Goal: Task Accomplishment & Management: Manage account settings

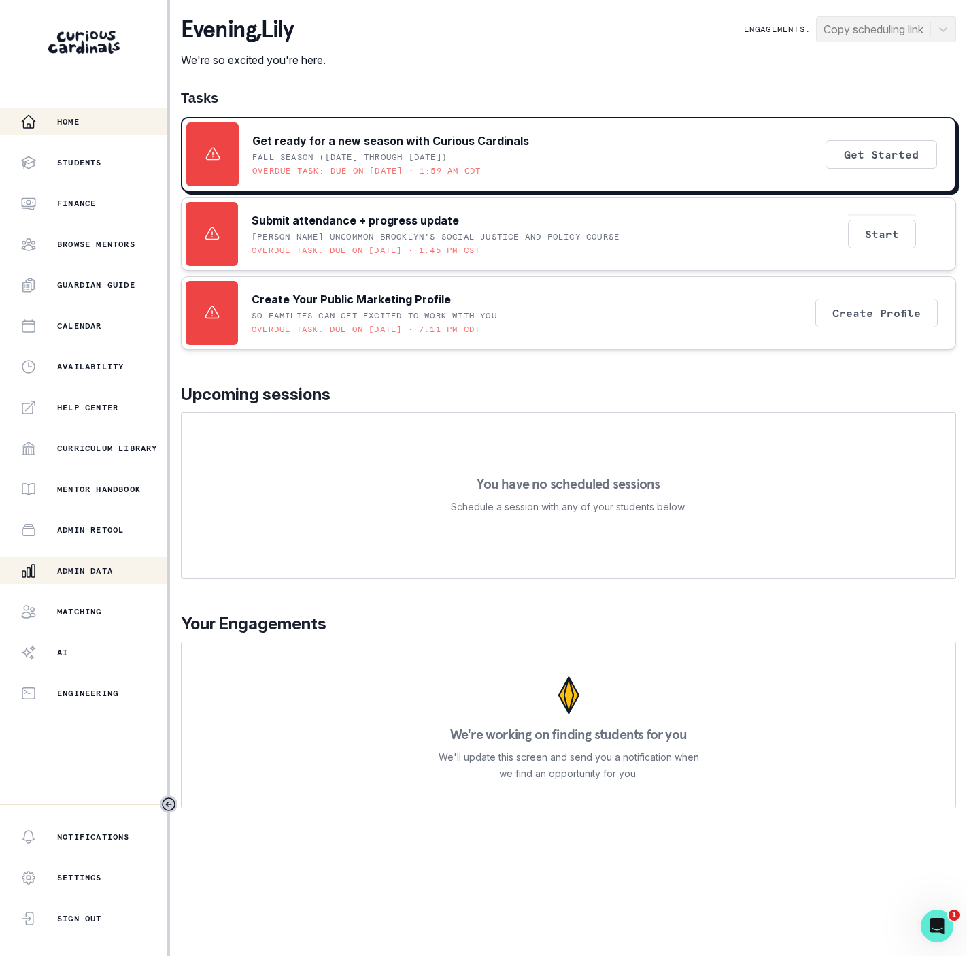
click at [107, 575] on p "Admin Data" at bounding box center [85, 570] width 56 height 11
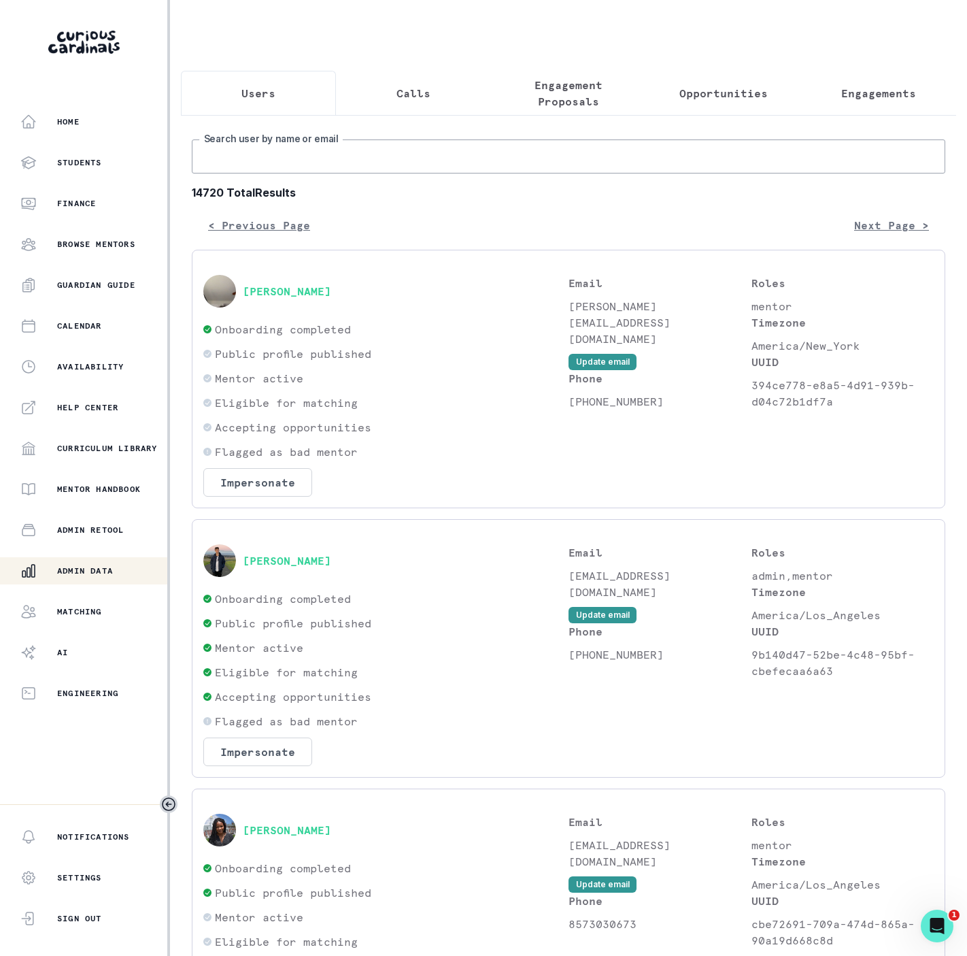
click at [221, 173] on input "Search user by name or email" at bounding box center [569, 156] width 754 height 34
paste input "Hi [PERSON_NAME]: [PERSON_NAME] is working out wonderfully for [PERSON_NAME]. A…"
drag, startPoint x: 879, startPoint y: 172, endPoint x: -347, endPoint y: 247, distance: 1228.5
click at [0, 247] on html "Home Students Finance Browse Mentors Guardian Guide Calendar Availability Help …" at bounding box center [483, 478] width 967 height 956
type input "[PERSON_NAME]"
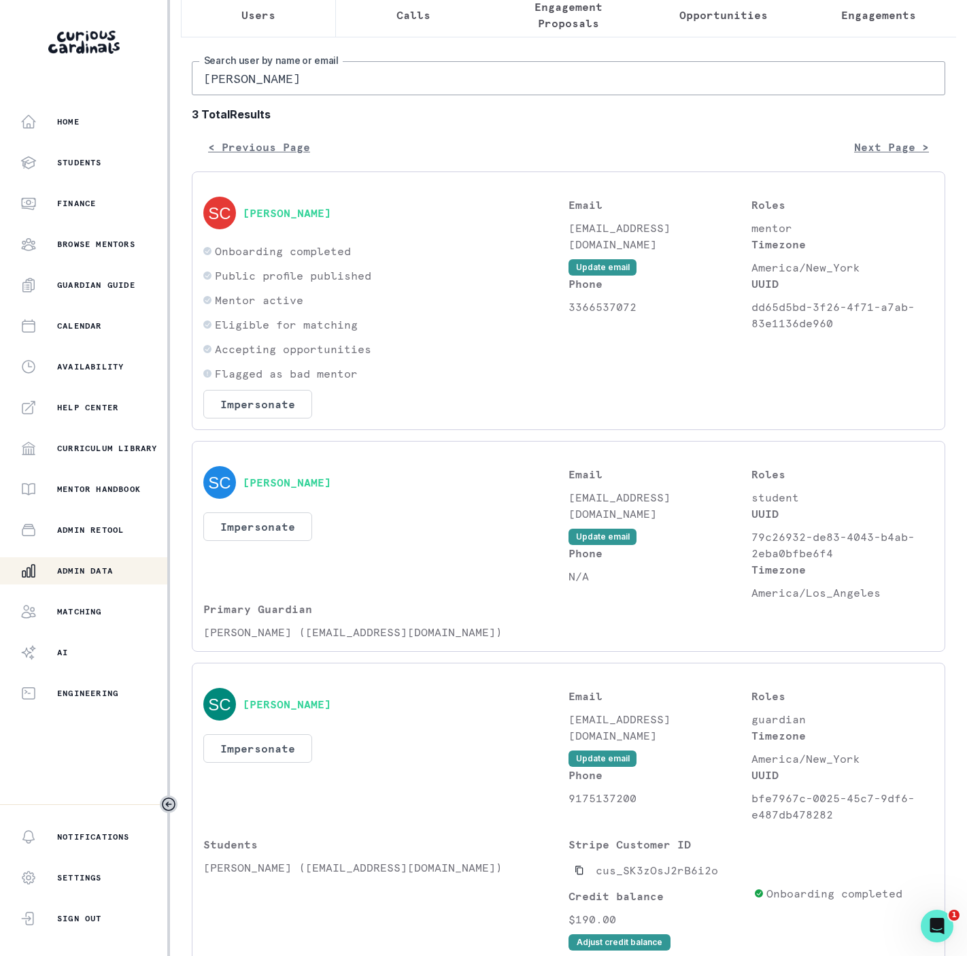
scroll to position [168, 0]
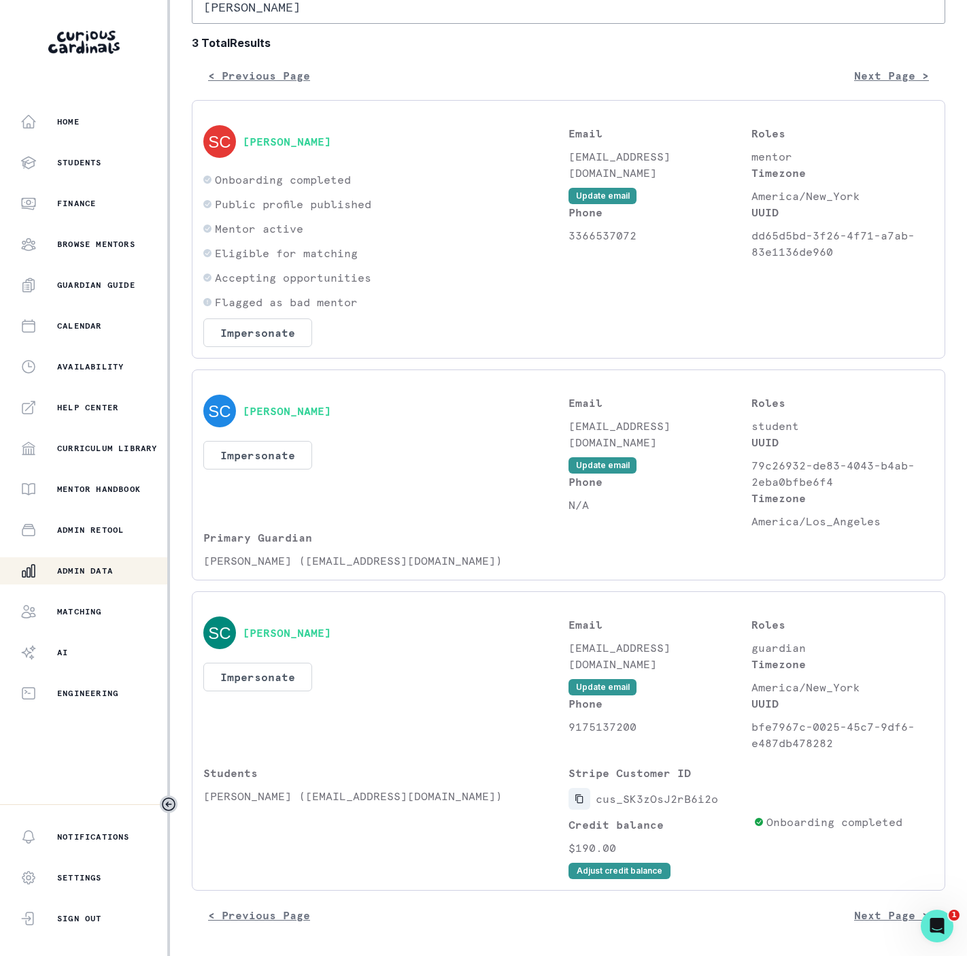
click at [575, 798] on icon "Copied to clipboard" at bounding box center [580, 799] width 10 height 10
drag, startPoint x: 205, startPoint y: 794, endPoint x: 290, endPoint y: 794, distance: 85.7
click at [290, 794] on p "[PERSON_NAME] ([EMAIL_ADDRESS][DOMAIN_NAME])" at bounding box center [385, 796] width 365 height 16
copy p "[PERSON_NAME]"
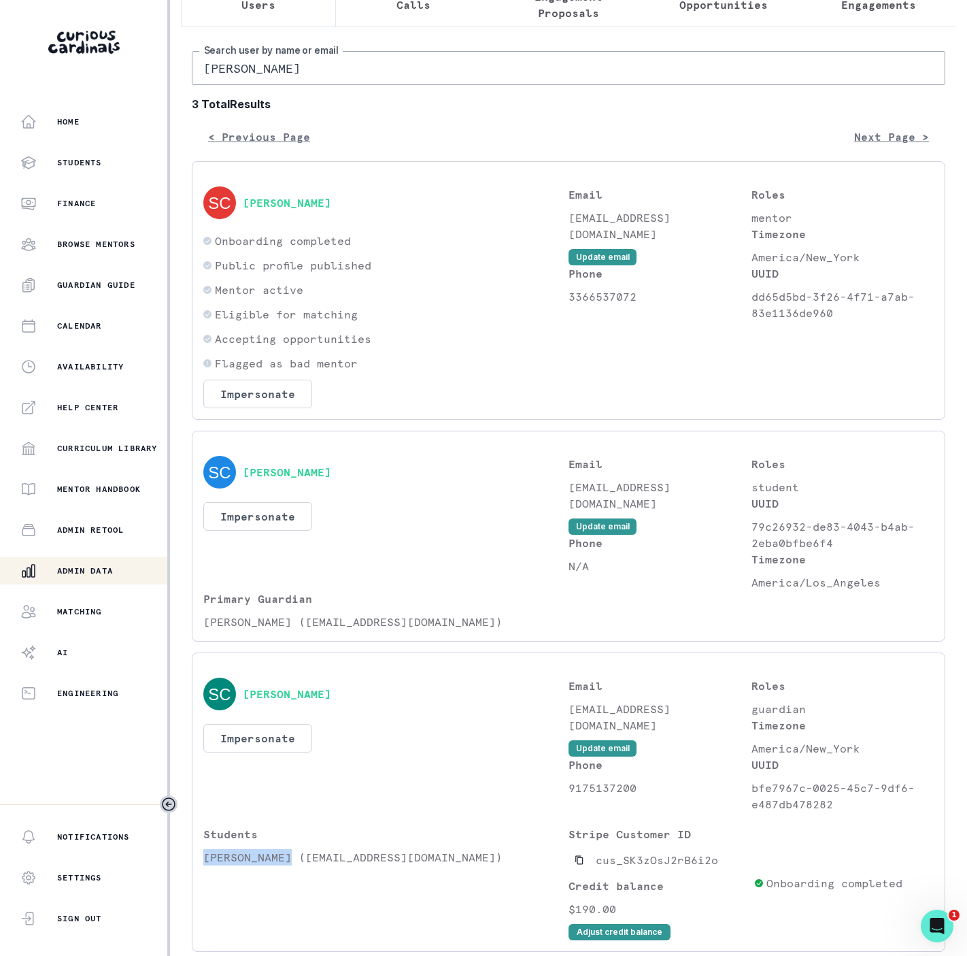
scroll to position [0, 0]
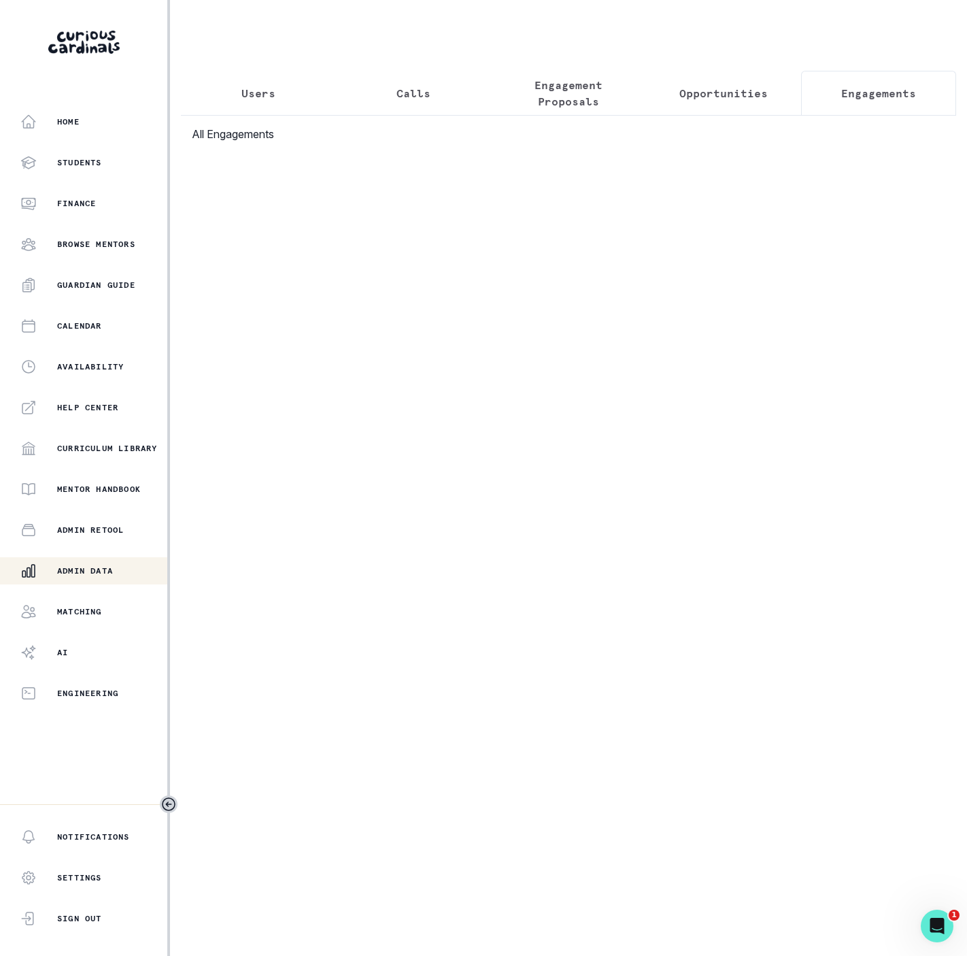
click at [856, 86] on p "Engagements" at bounding box center [878, 93] width 75 height 16
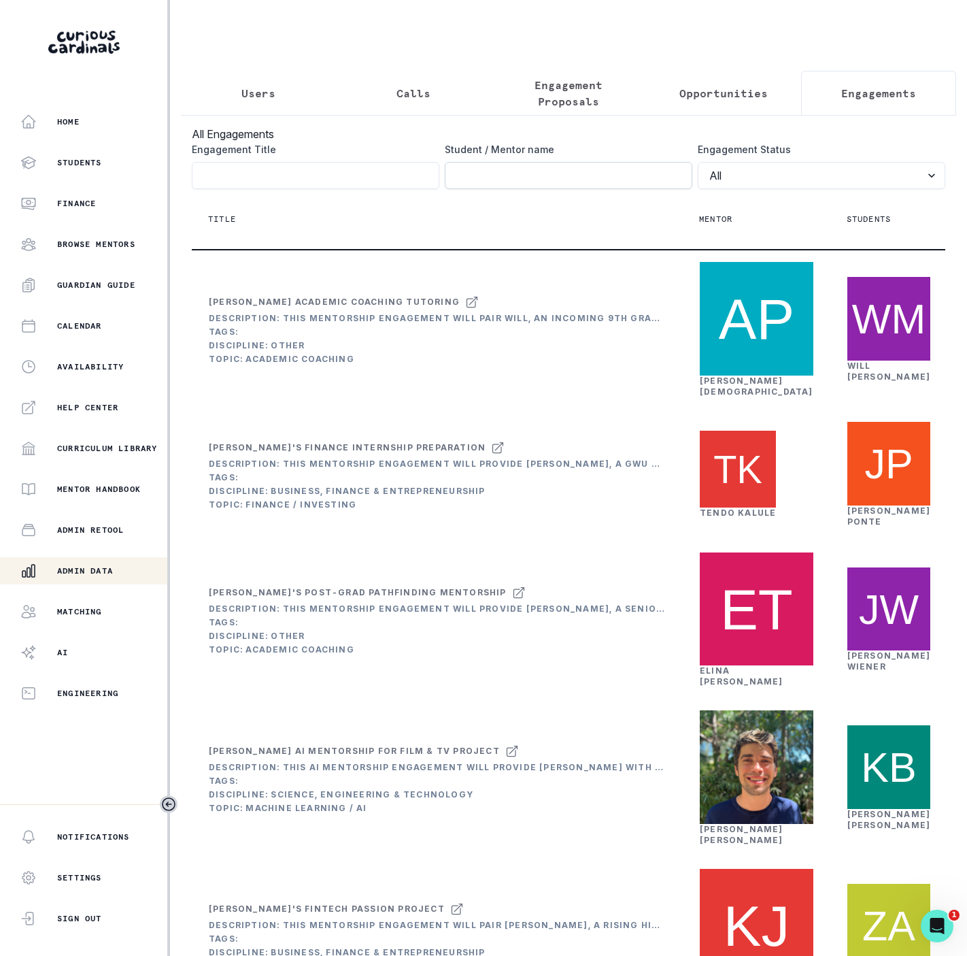
click at [477, 184] on input "Engagement Title" at bounding box center [569, 175] width 248 height 27
paste input "[PERSON_NAME]"
type input "[PERSON_NAME]"
click button "submit" at bounding box center [0, 0] width 0 height 0
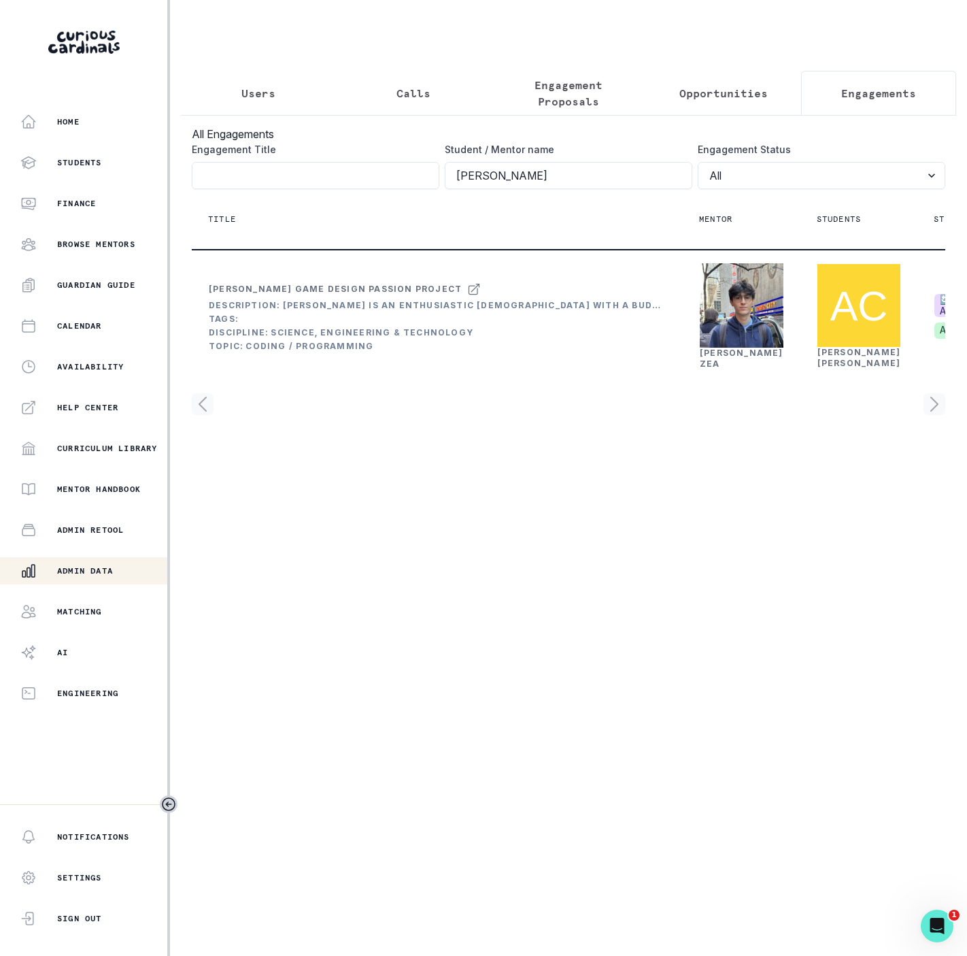
click at [245, 104] on button "Users" at bounding box center [258, 93] width 155 height 45
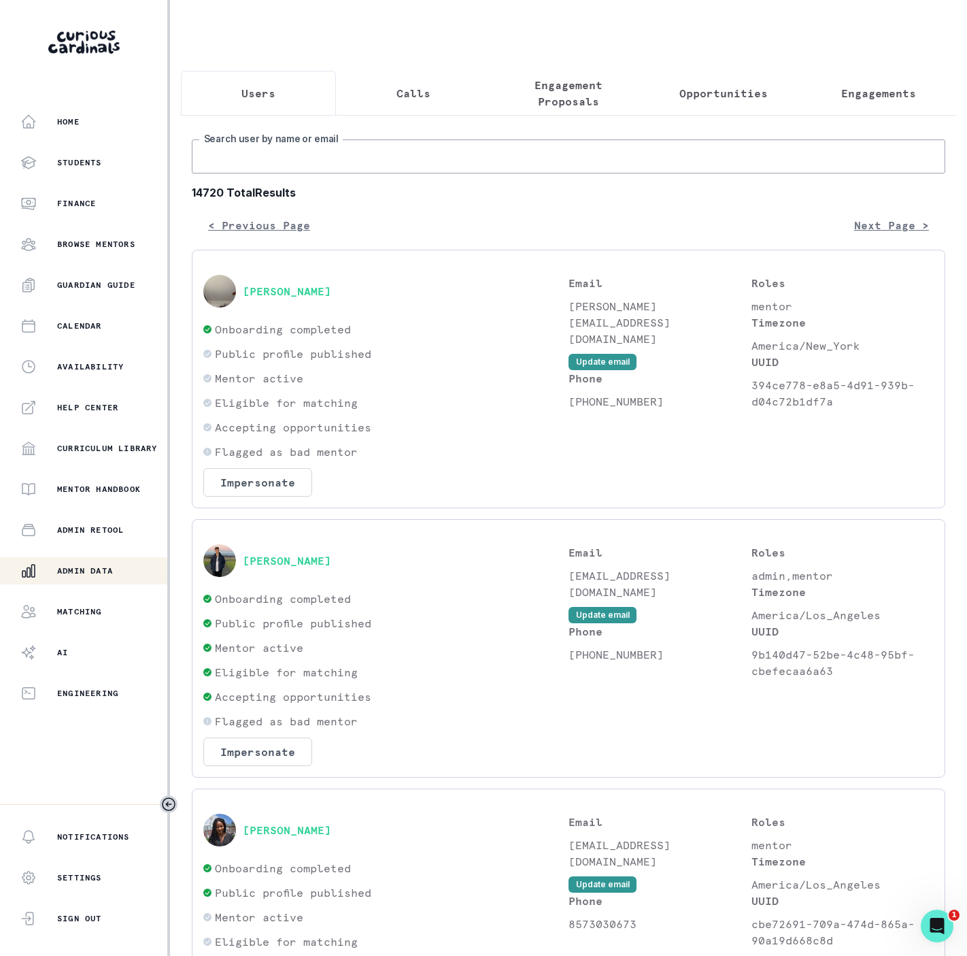
drag, startPoint x: 252, startPoint y: 182, endPoint x: 248, endPoint y: 176, distance: 7.4
click at [251, 173] on input "Search user by name or email" at bounding box center [569, 156] width 754 height 34
paste input "[PERSON_NAME]"
type input "[PERSON_NAME]"
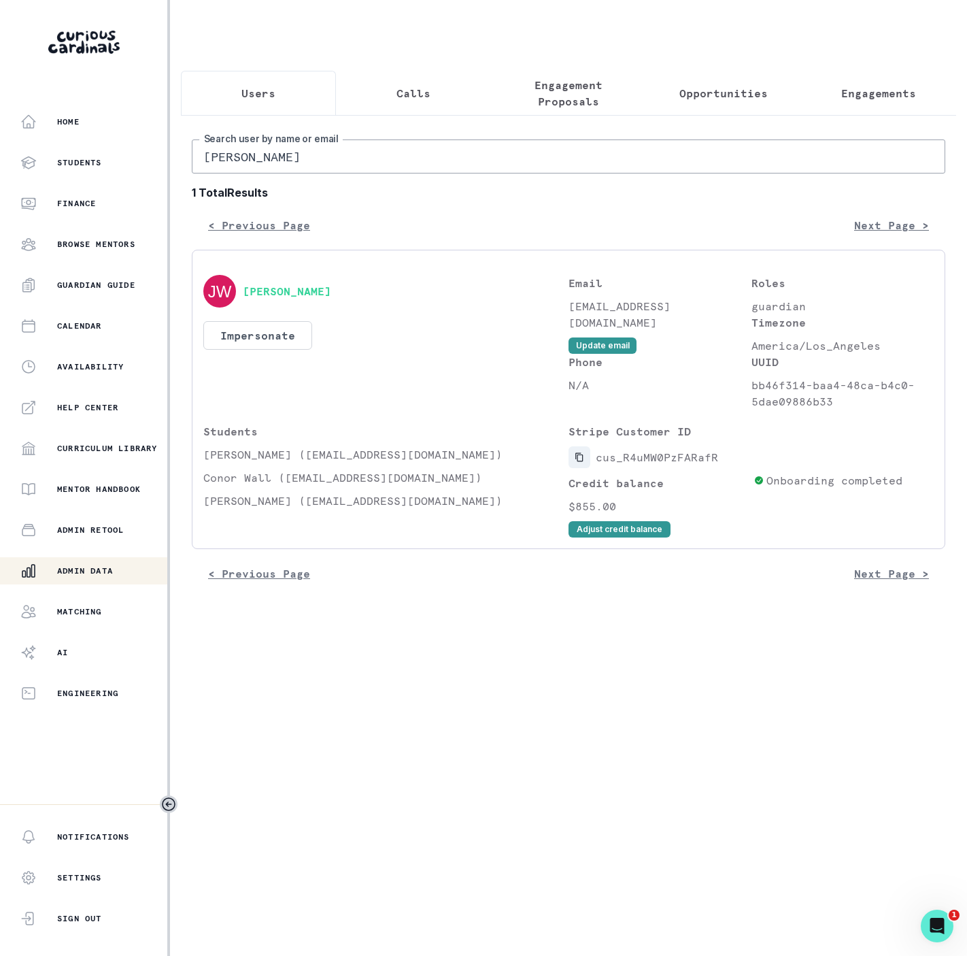
click at [577, 462] on icon "Copied to clipboard" at bounding box center [578, 457] width 7 height 9
drag, startPoint x: 203, startPoint y: 466, endPoint x: 282, endPoint y: 472, distance: 79.8
click at [282, 462] on p "[PERSON_NAME] ([EMAIL_ADDRESS][DOMAIN_NAME])" at bounding box center [385, 454] width 365 height 16
copy p "[PERSON_NAME] Wall"
click at [860, 95] on p "Engagements" at bounding box center [878, 93] width 75 height 16
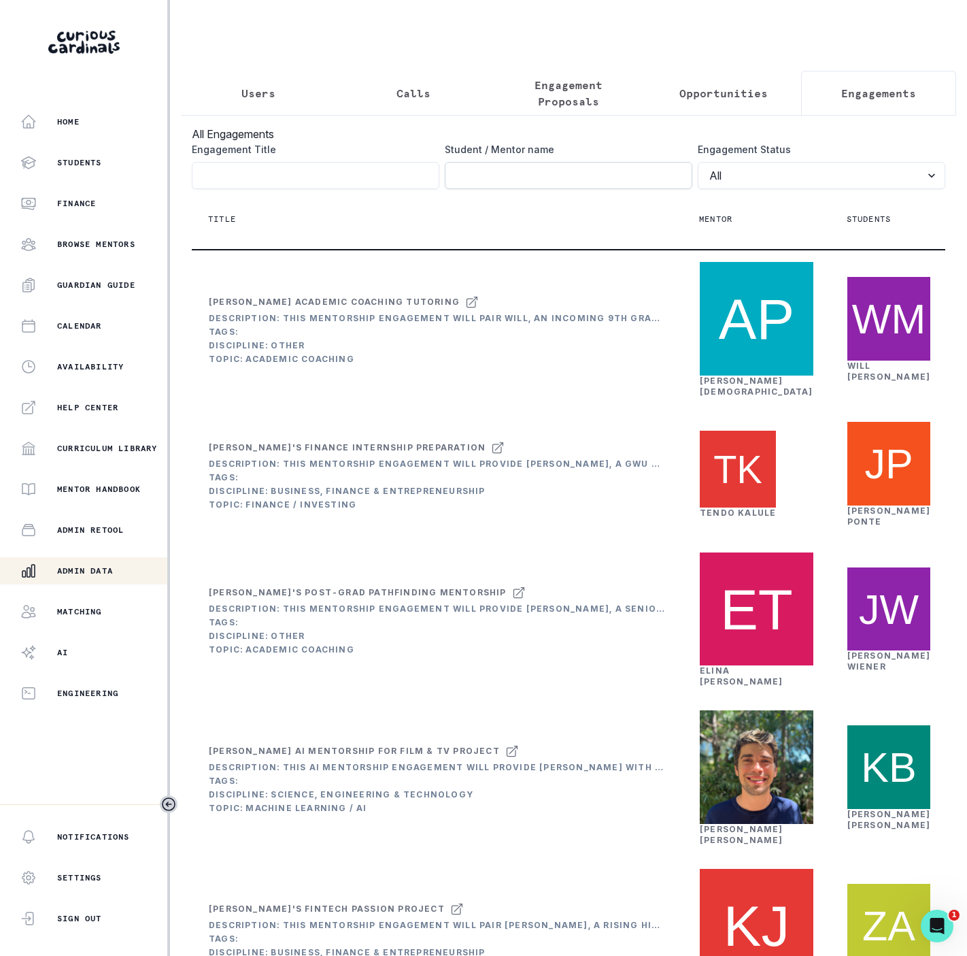
click at [466, 189] on input "Engagement Title" at bounding box center [569, 175] width 248 height 27
paste input "[PERSON_NAME] Wall"
type input "[PERSON_NAME] Wall"
click button "submit" at bounding box center [0, 0] width 0 height 0
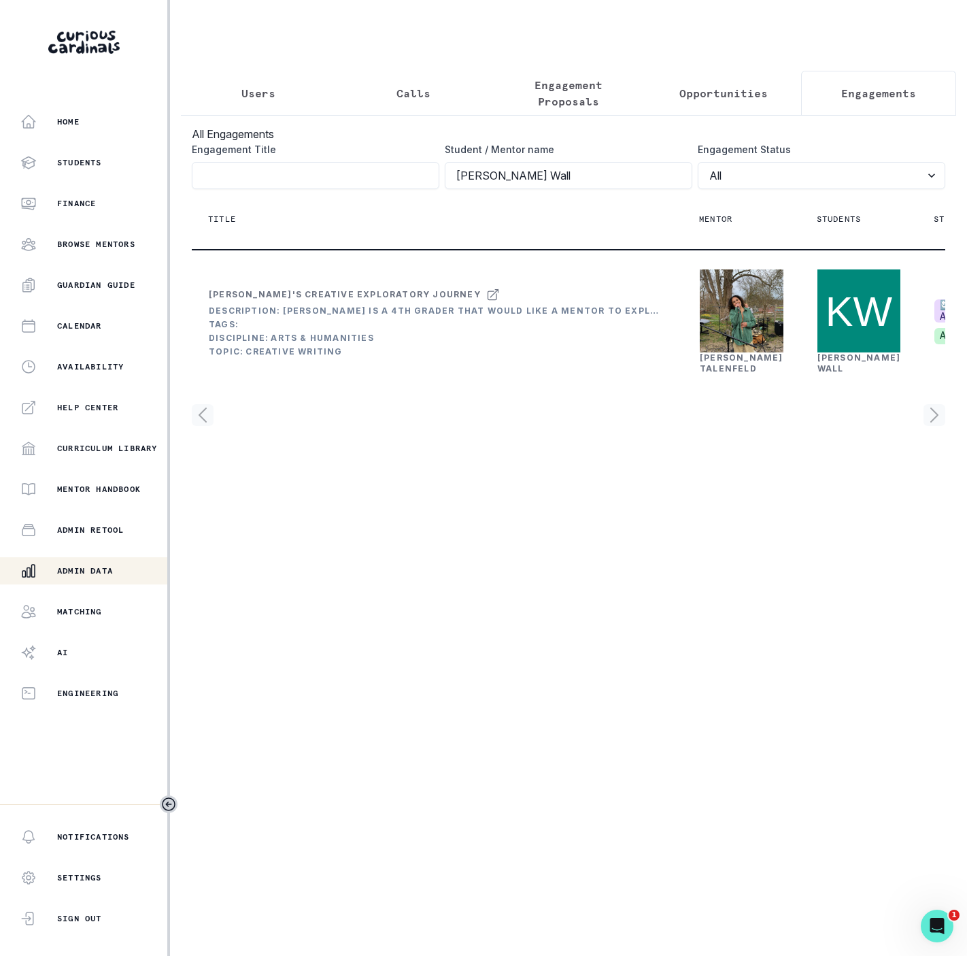
scroll to position [0, 231]
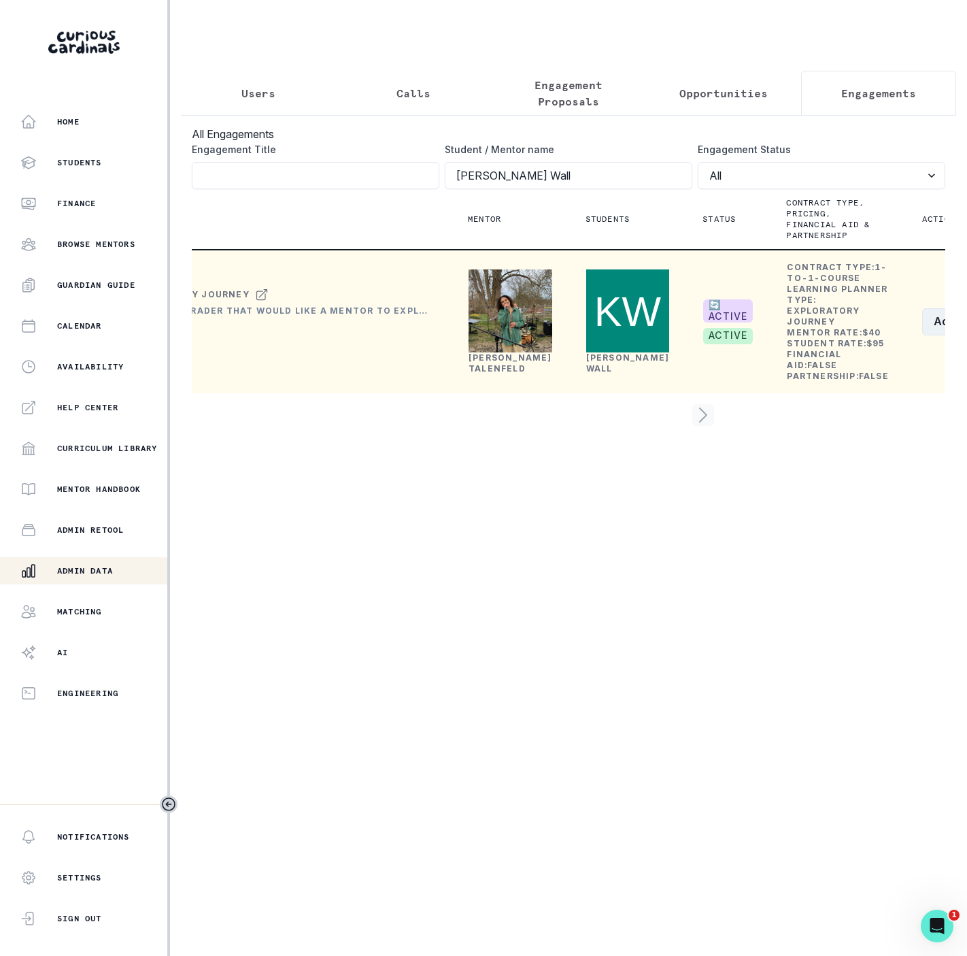
click at [922, 335] on button "Actions" at bounding box center [962, 321] width 81 height 27
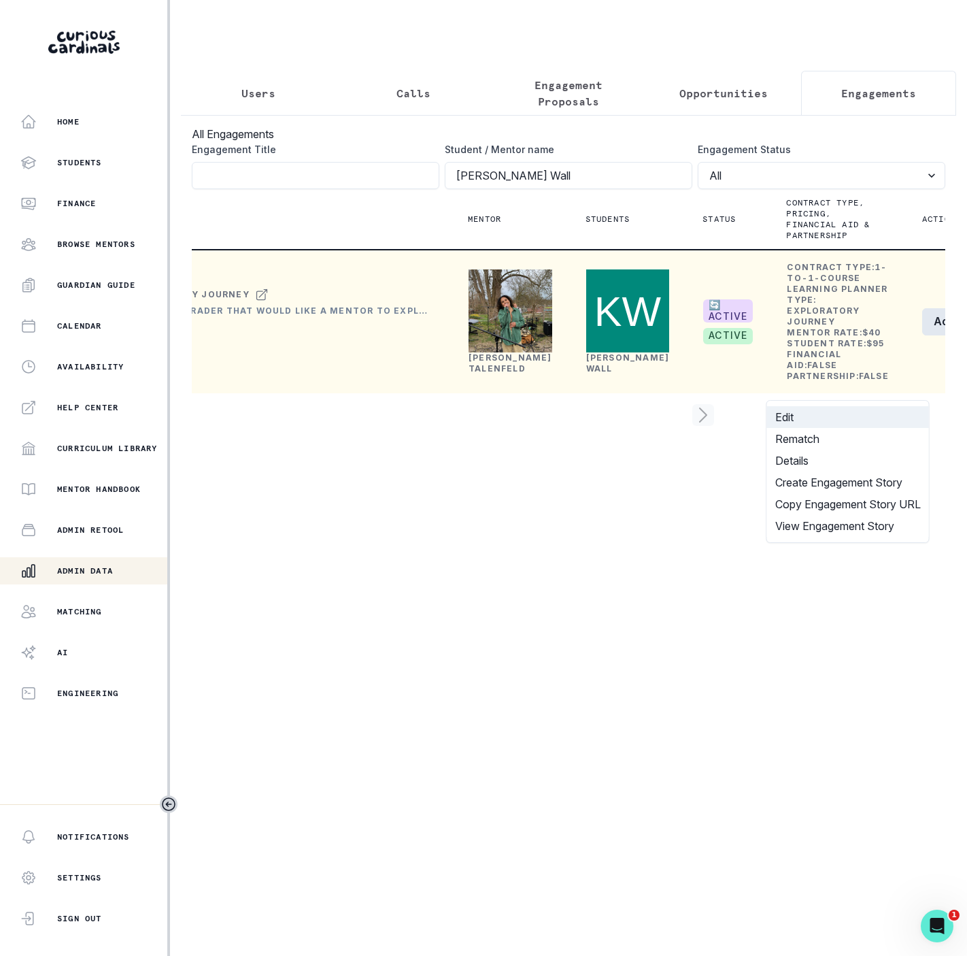
click at [823, 417] on button "Edit" at bounding box center [848, 417] width 162 height 22
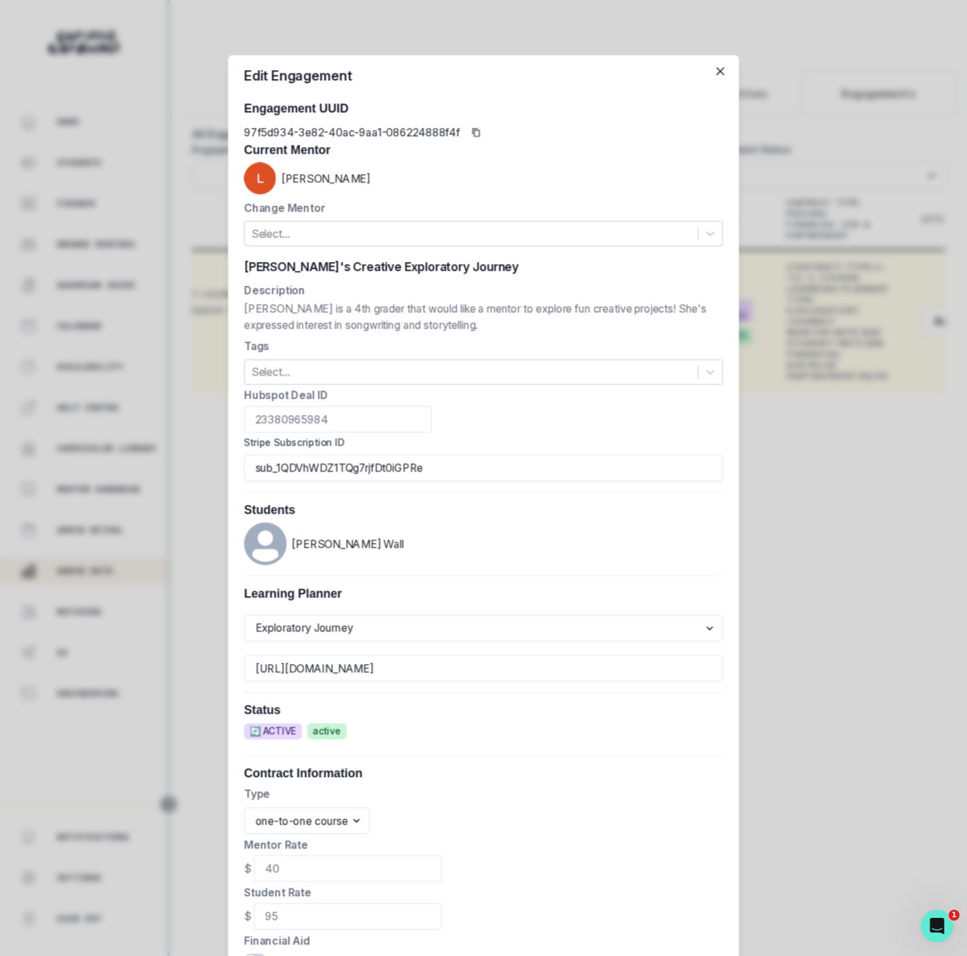
scroll to position [0, 209]
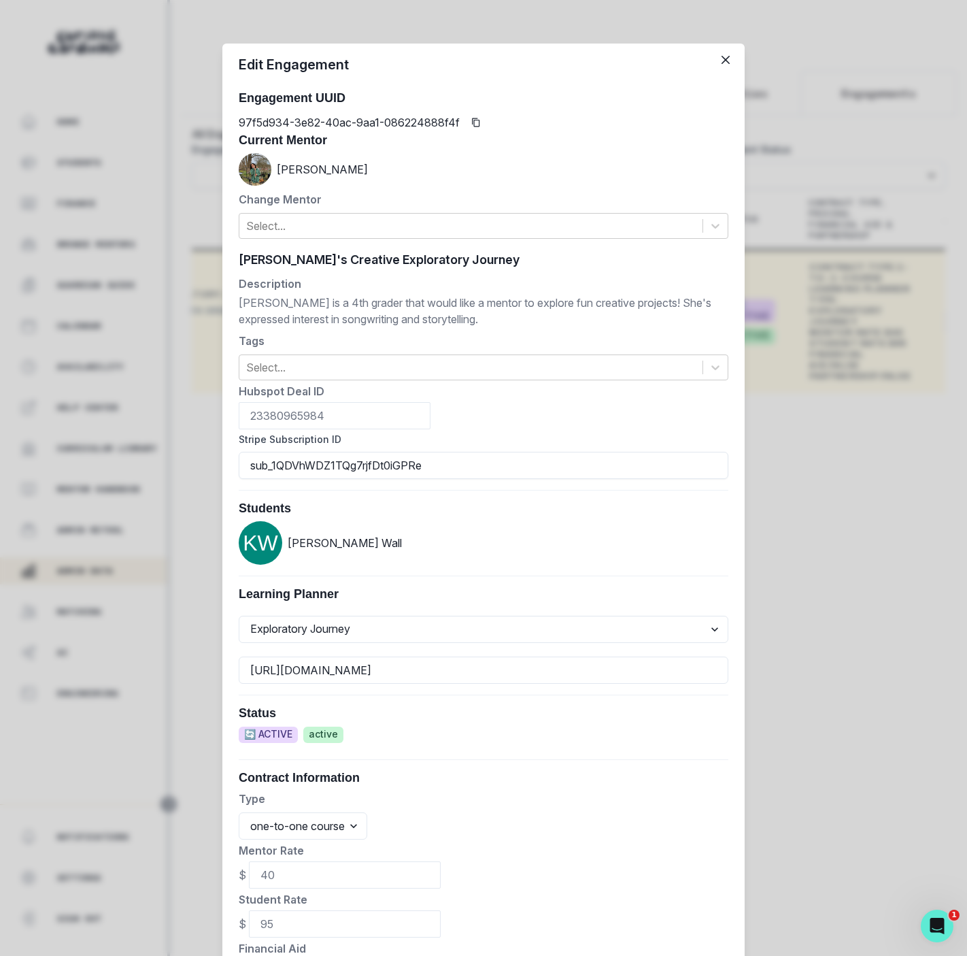
drag, startPoint x: 431, startPoint y: 465, endPoint x: 41, endPoint y: 467, distance: 389.0
click at [39, 469] on div "Edit Engagement Engagement UUID 97f5d934-3e82-40ac-9aa1-086224888f4f Current Me…" at bounding box center [483, 478] width 967 height 956
click at [174, 473] on div "Edit Engagement Engagement UUID 97f5d934-3e82-40ac-9aa1-086224888f4f Current Me…" at bounding box center [483, 478] width 967 height 956
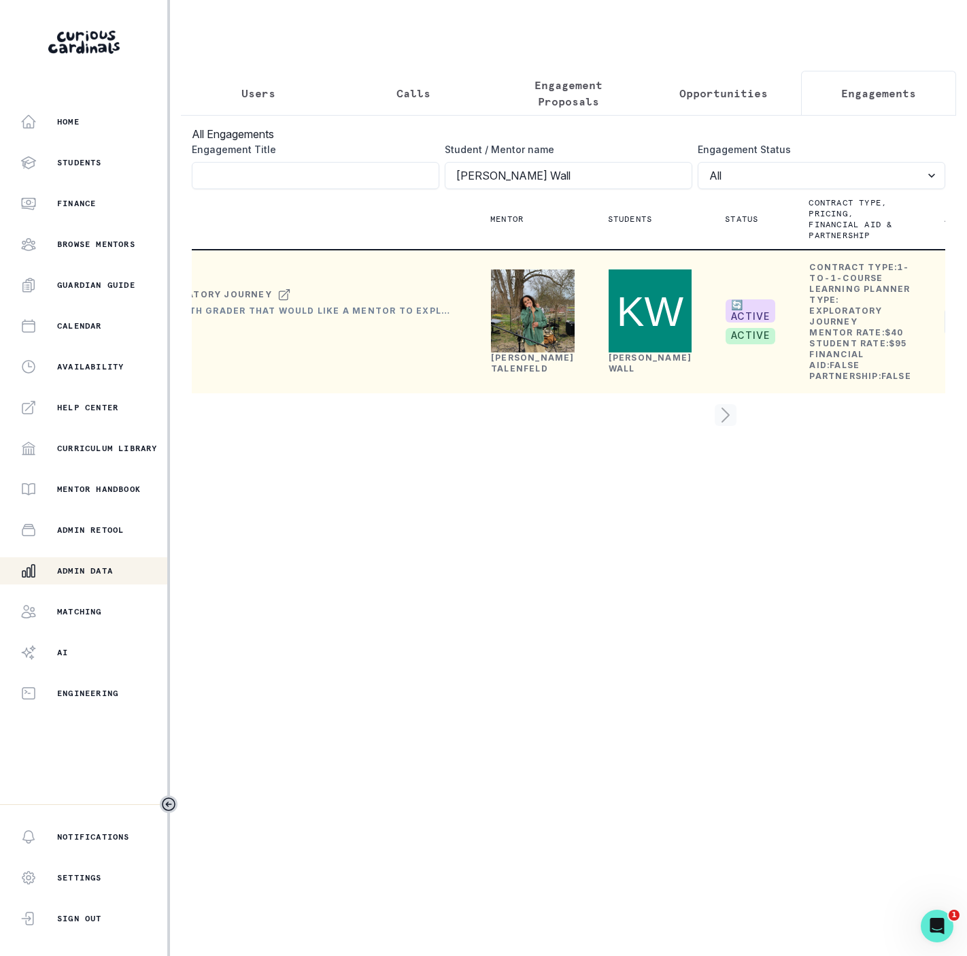
click at [514, 373] on link "[PERSON_NAME]" at bounding box center [533, 362] width 84 height 21
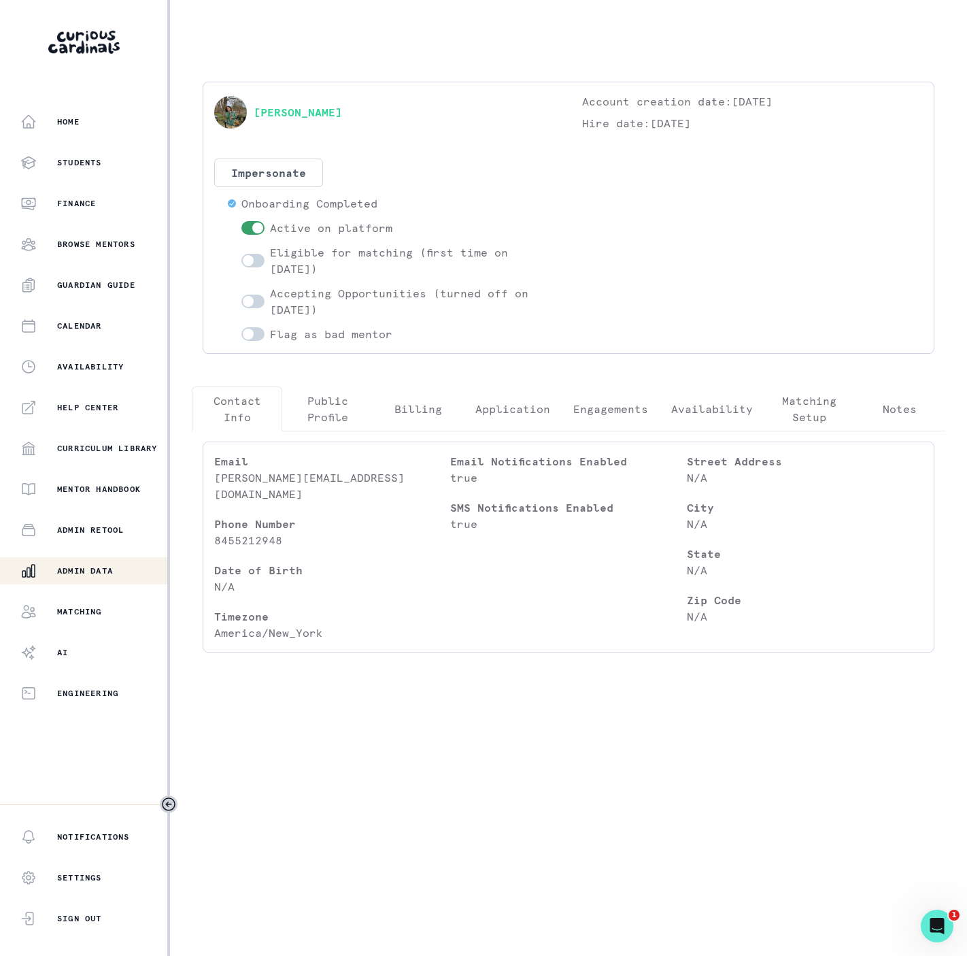
click at [586, 404] on p "Engagements" at bounding box center [610, 409] width 75 height 16
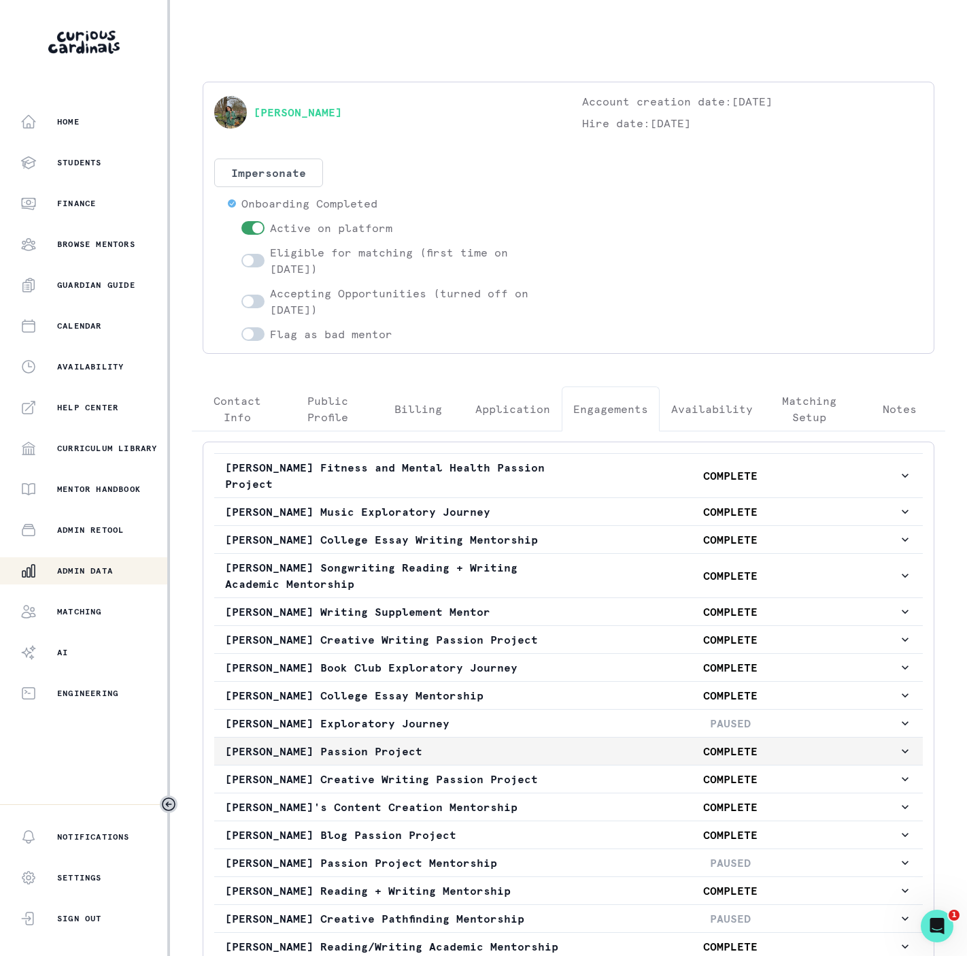
scroll to position [319, 0]
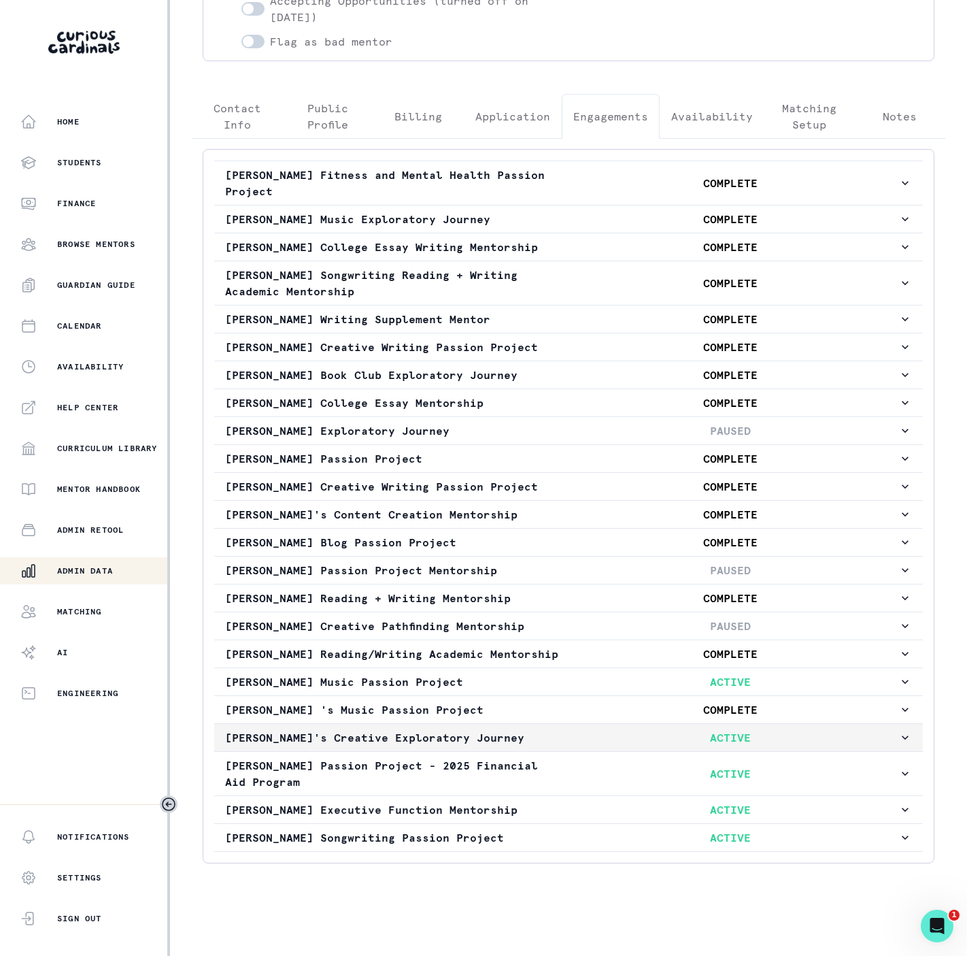
click at [237, 729] on p "[PERSON_NAME]'s Creative Exploratory Journey" at bounding box center [393, 737] width 337 height 16
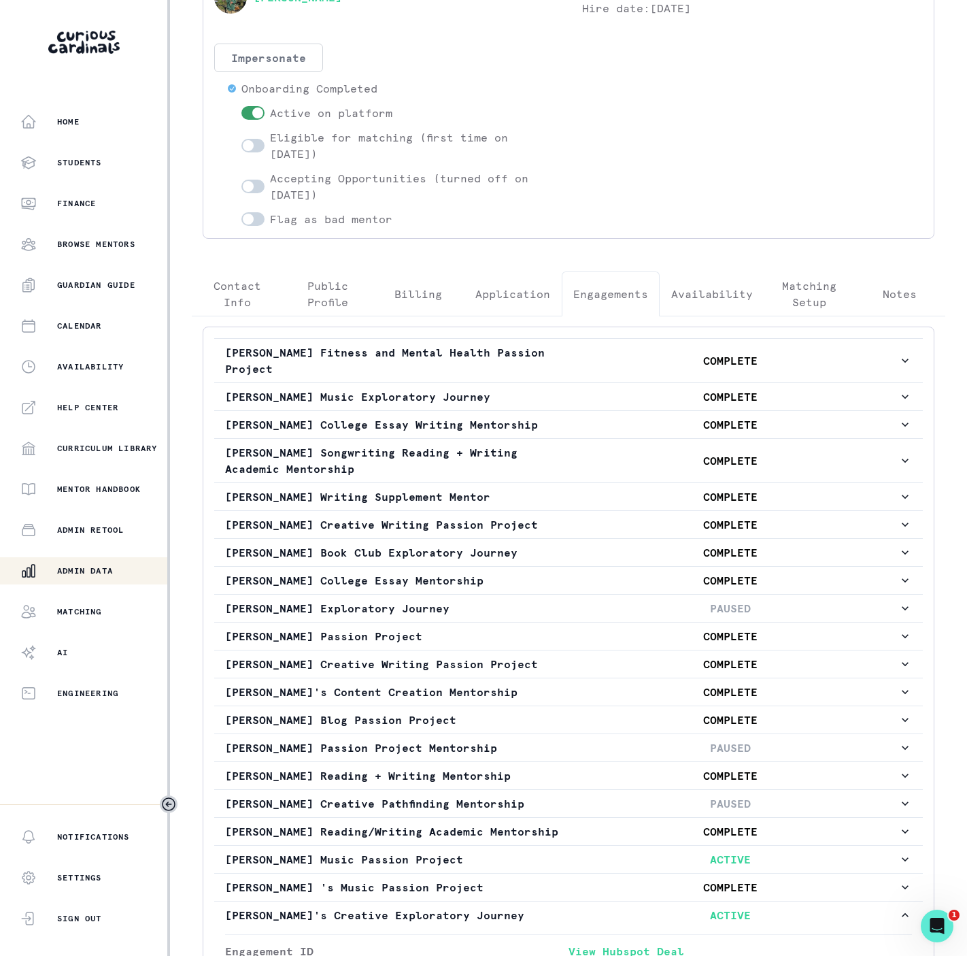
scroll to position [0, 0]
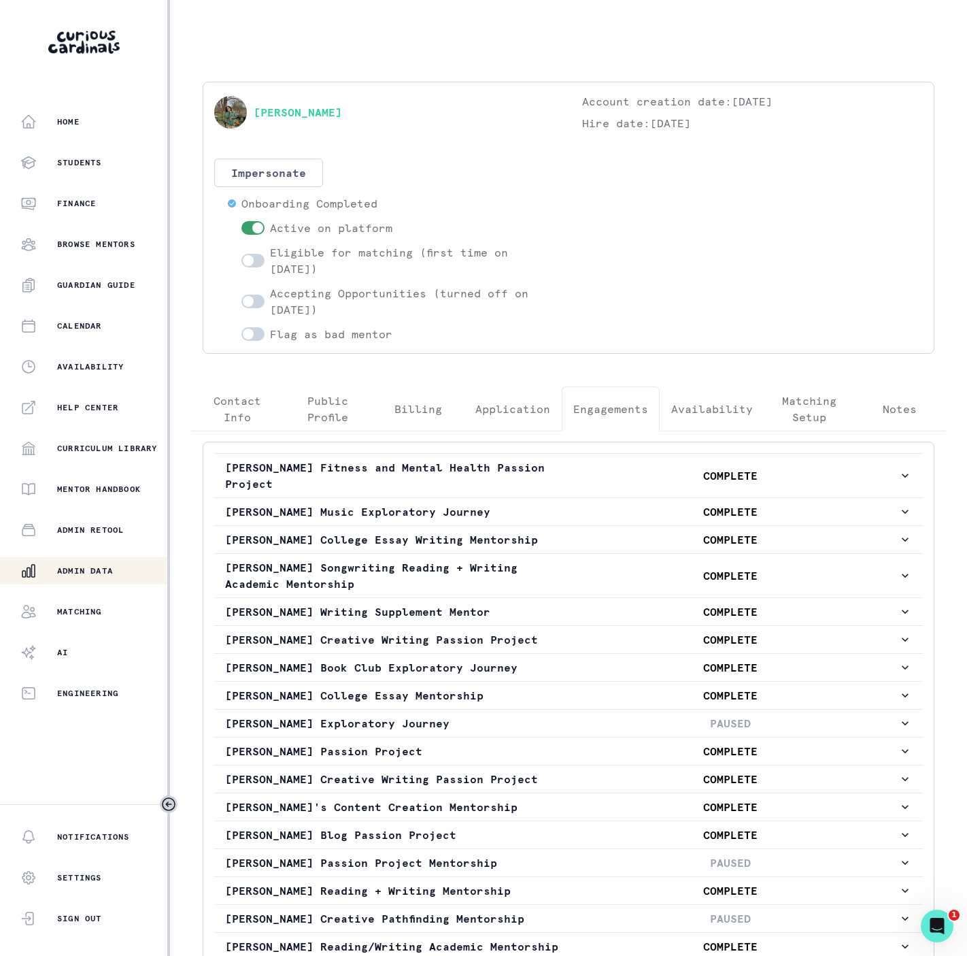
drag, startPoint x: 82, startPoint y: 568, endPoint x: 80, endPoint y: 556, distance: 12.3
click at [82, 568] on p "Admin Data" at bounding box center [85, 570] width 56 height 11
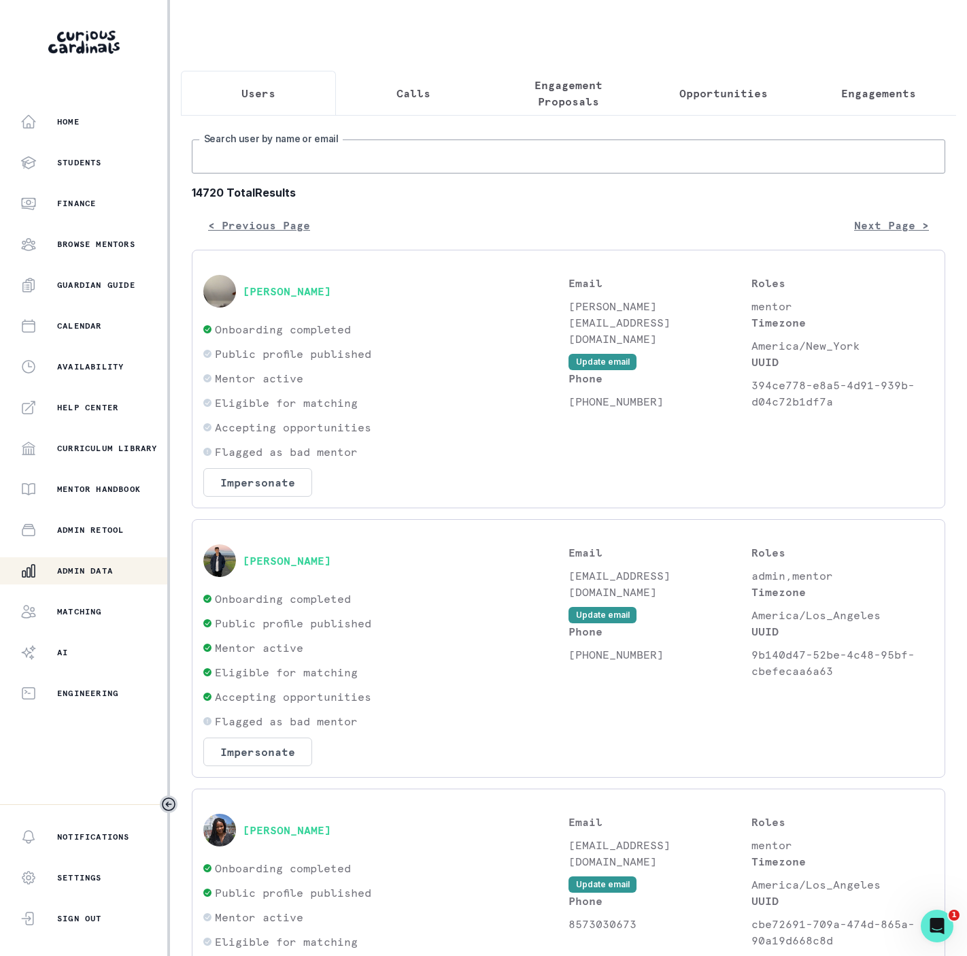
click at [280, 171] on input "Search user by name or email" at bounding box center [569, 156] width 754 height 34
paste input "[PERSON_NAME]"
type input "[PERSON_NAME]"
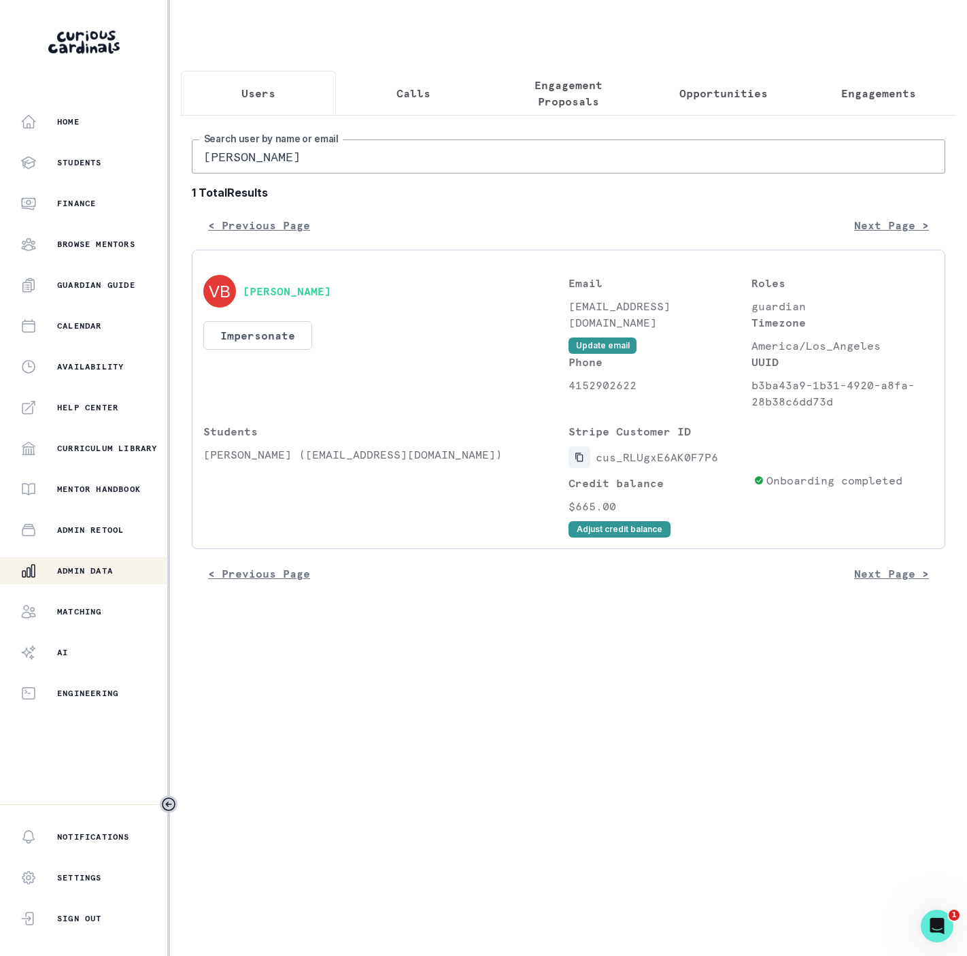
click at [579, 462] on icon "Copied to clipboard" at bounding box center [580, 457] width 10 height 10
drag, startPoint x: 320, startPoint y: 168, endPoint x: 27, endPoint y: 161, distance: 293.2
click at [27, 161] on div "Home Students Finance Browse Mentors Guardian Guide Calendar Availability Help …" at bounding box center [483, 478] width 967 height 956
type input "[PERSON_NAME]"
click at [582, 462] on icon "Copied to clipboard" at bounding box center [578, 457] width 7 height 9
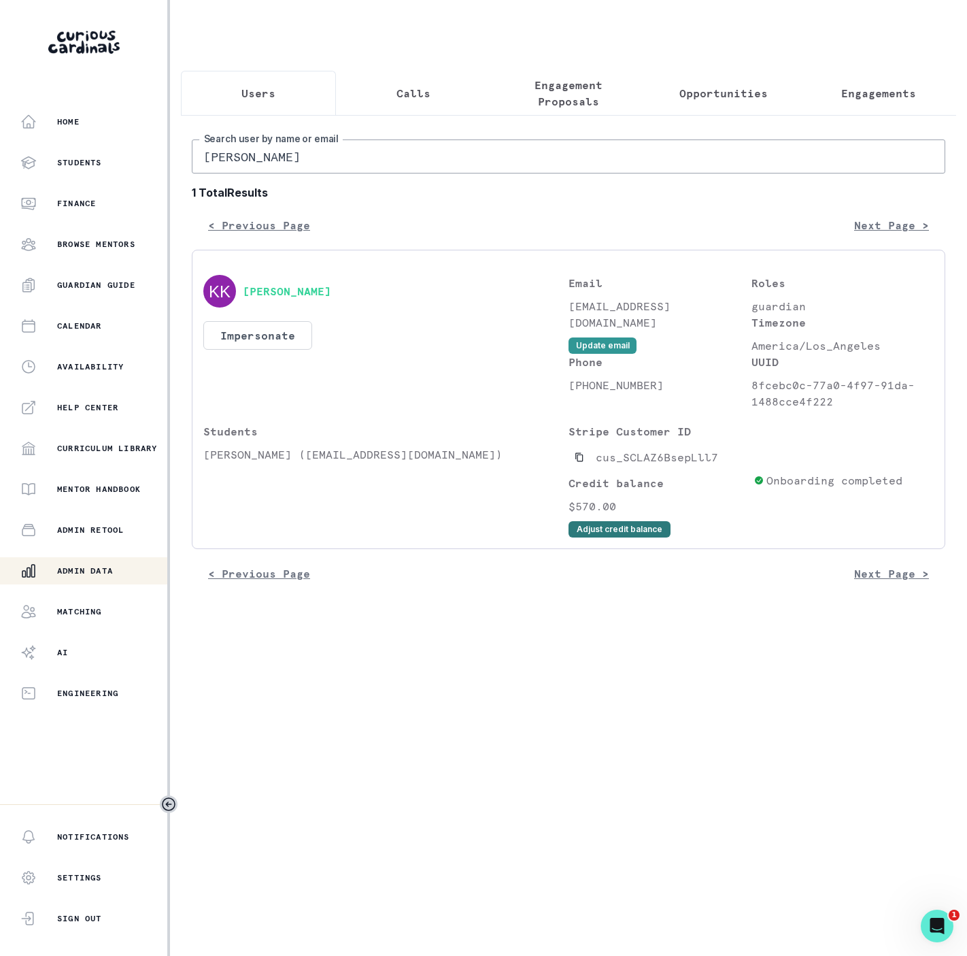
click at [596, 537] on button "Adjust credit balance" at bounding box center [620, 529] width 102 height 16
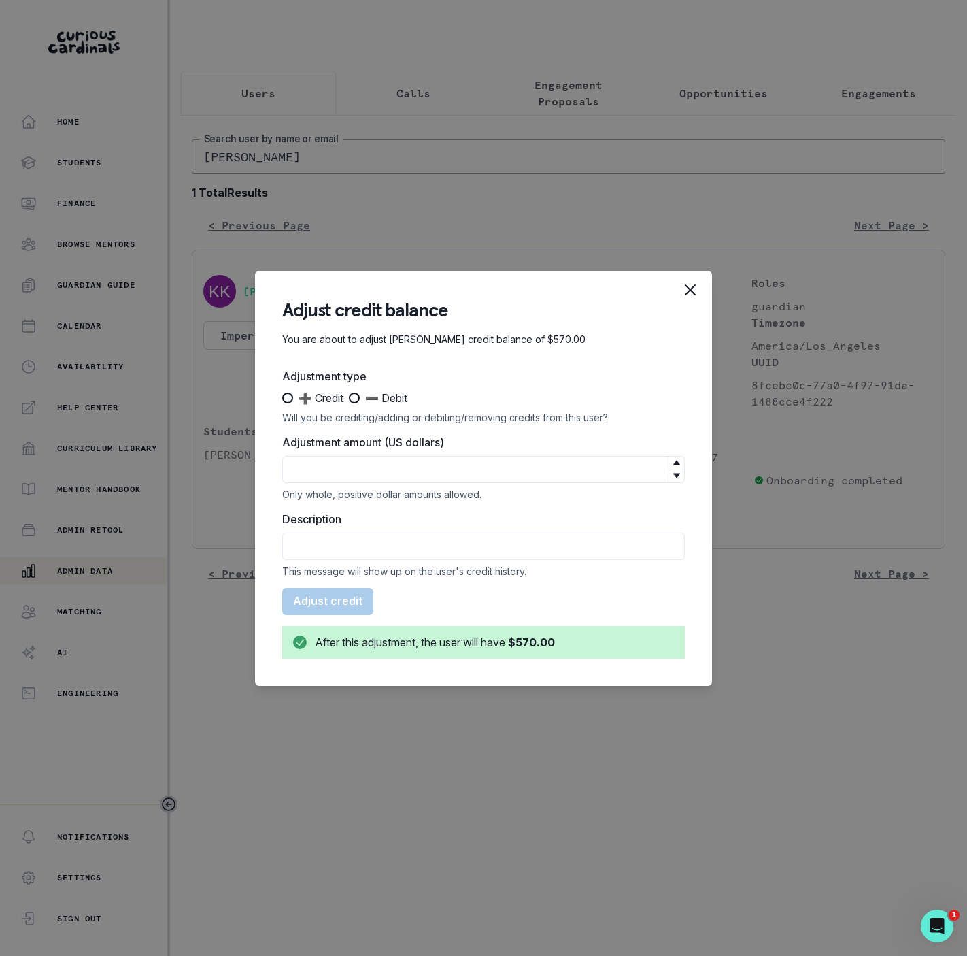
click at [359, 402] on span at bounding box center [354, 397] width 11 height 11
click at [349, 398] on input "➖ Debit" at bounding box center [348, 397] width 1 height 1
radio input "true"
click at [366, 467] on input "Adjustment amount (US dollars)" at bounding box center [483, 469] width 403 height 27
type input "380"
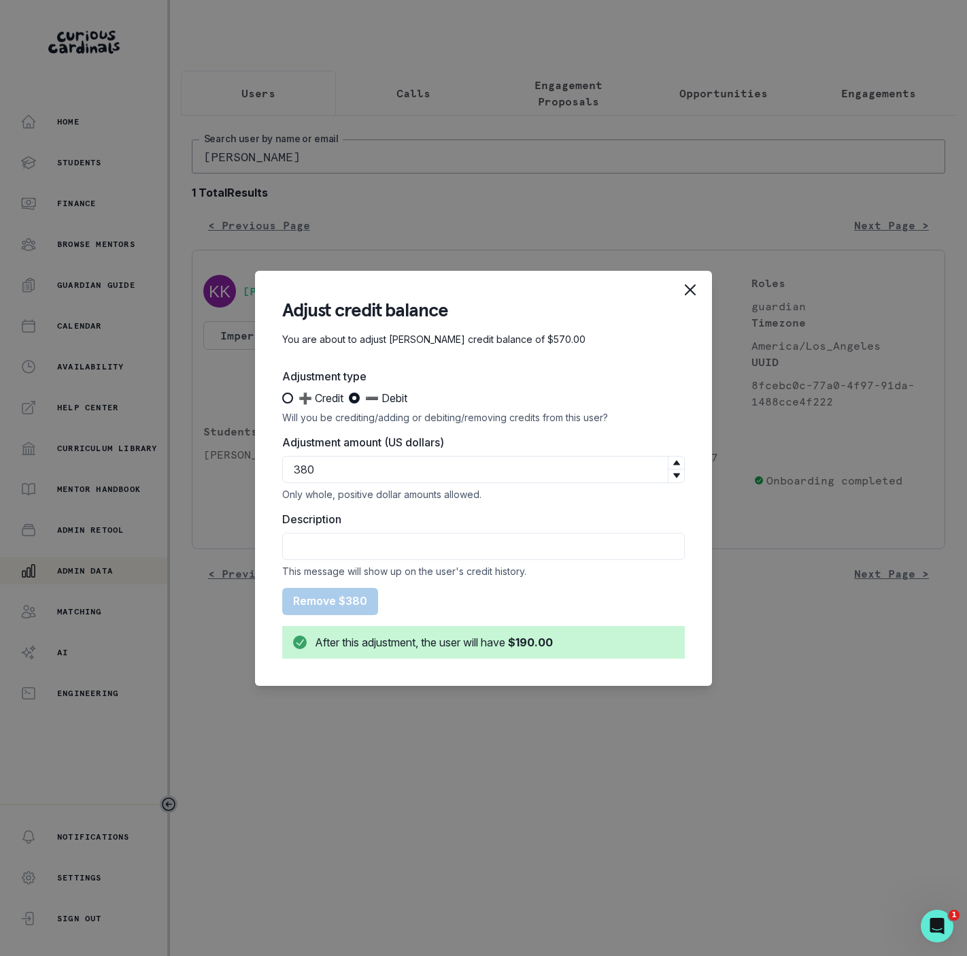
click at [325, 563] on div "Description This message will show up on the user's credit history." at bounding box center [483, 544] width 403 height 66
click at [326, 556] on input "Description" at bounding box center [483, 546] width 403 height 27
type input "refunded Sub to credit card"
click at [352, 598] on button "Remove $380" at bounding box center [330, 601] width 96 height 27
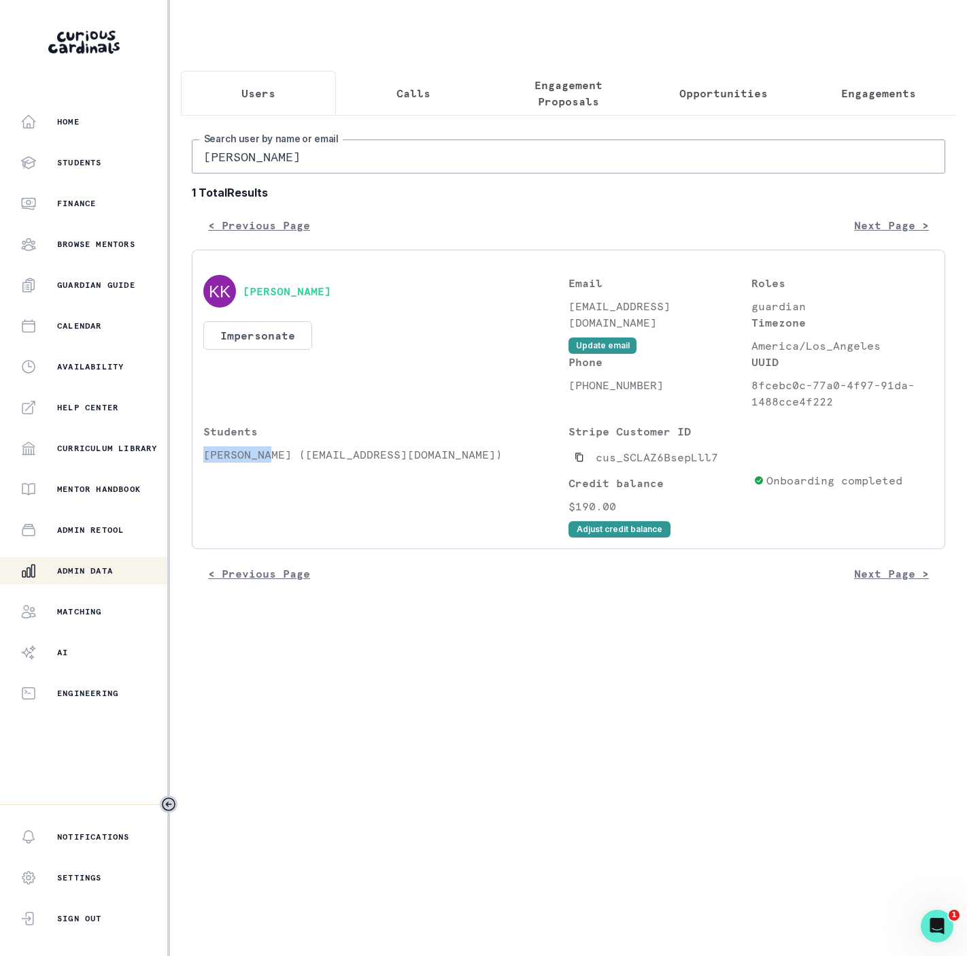
drag, startPoint x: 203, startPoint y: 471, endPoint x: 266, endPoint y: 468, distance: 63.3
click at [266, 462] on p "[PERSON_NAME] ([EMAIL_ADDRESS][DOMAIN_NAME])" at bounding box center [385, 454] width 365 height 16
copy p "[PERSON_NAME]"
click at [843, 90] on p "Engagements" at bounding box center [878, 93] width 75 height 16
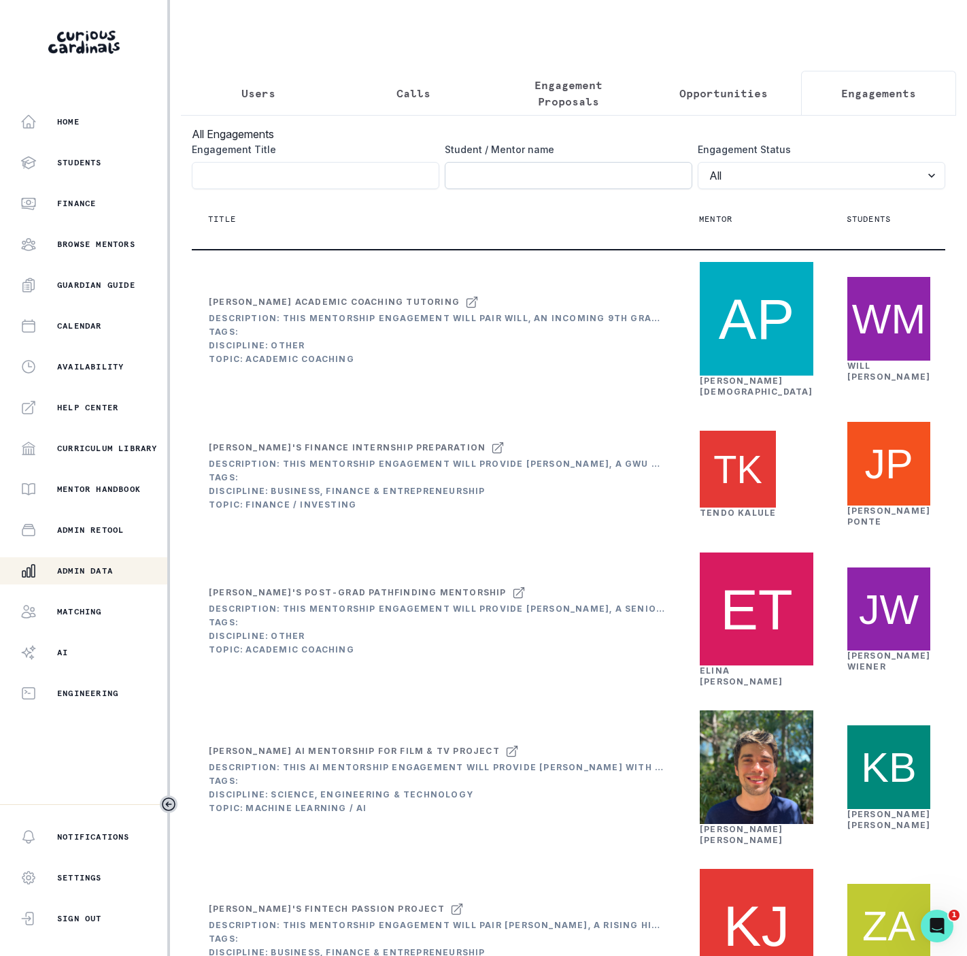
click at [473, 189] on input "Engagement Title" at bounding box center [569, 175] width 248 height 27
paste input "[PERSON_NAME]"
click button "submit" at bounding box center [0, 0] width 0 height 0
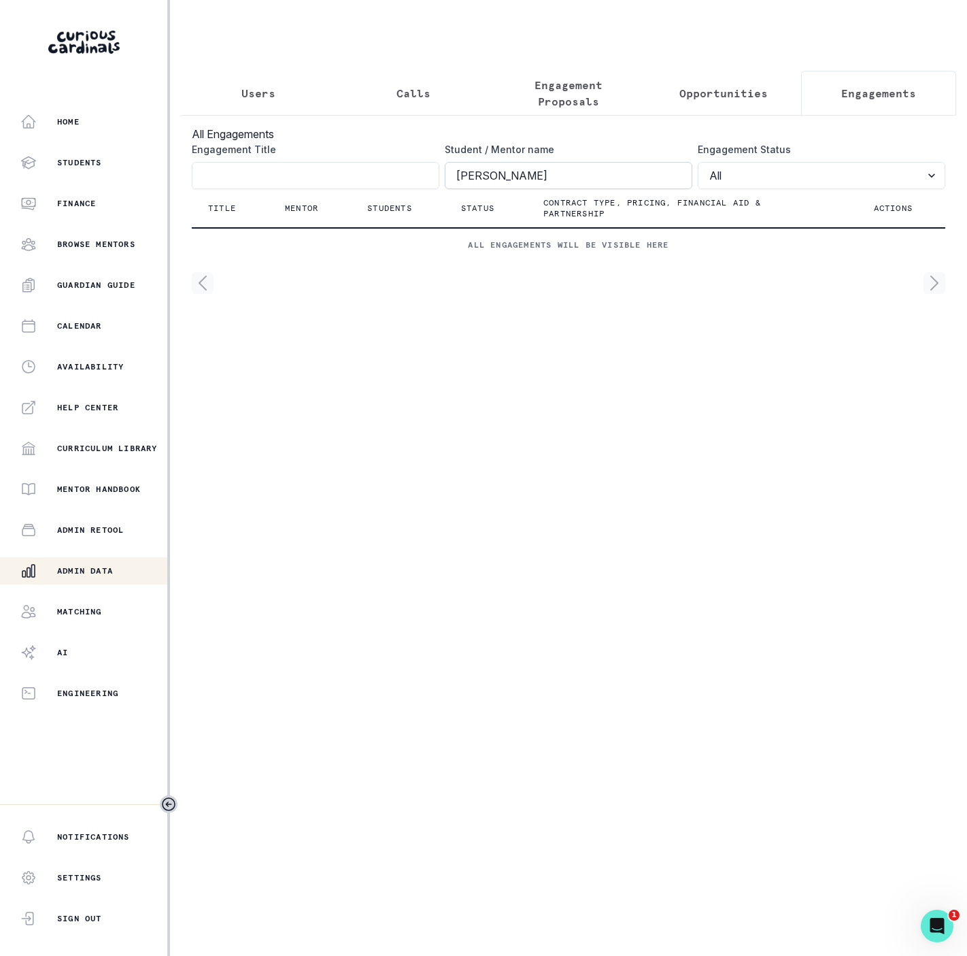
click at [457, 189] on input "[PERSON_NAME]" at bounding box center [569, 175] width 248 height 27
click button "submit" at bounding box center [0, 0] width 0 height 0
click at [507, 189] on input "[PERSON_NAME]" at bounding box center [569, 175] width 248 height 27
type input "[PERSON_NAME]"
click button "submit" at bounding box center [0, 0] width 0 height 0
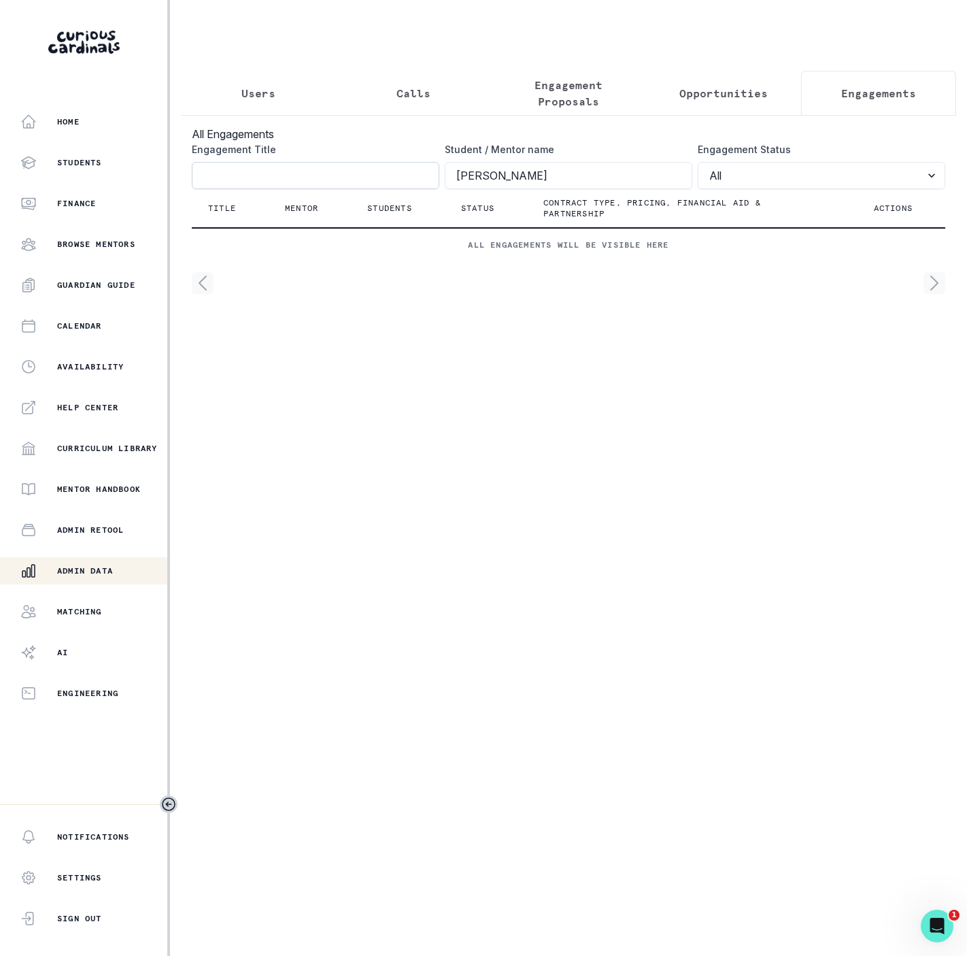
click at [252, 186] on input "Engagement Title" at bounding box center [316, 175] width 248 height 27
paste input "[PERSON_NAME]"
type input "[PERSON_NAME]"
click button "submit" at bounding box center [0, 0] width 0 height 0
drag, startPoint x: 520, startPoint y: 188, endPoint x: 362, endPoint y: 169, distance: 159.5
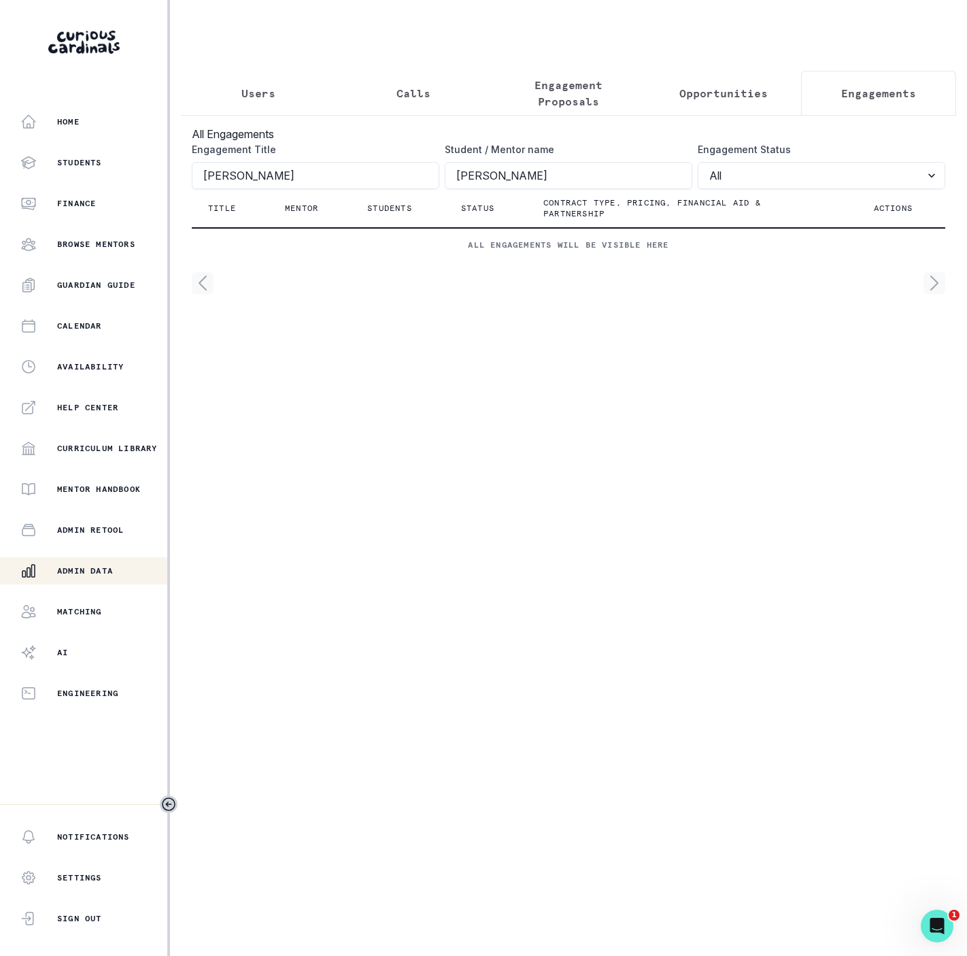
click at [398, 186] on div "Engagement Title [PERSON_NAME] Student / Mentor name [PERSON_NAME] Engagement S…" at bounding box center [569, 165] width 754 height 47
click button "submit" at bounding box center [0, 0] width 0 height 0
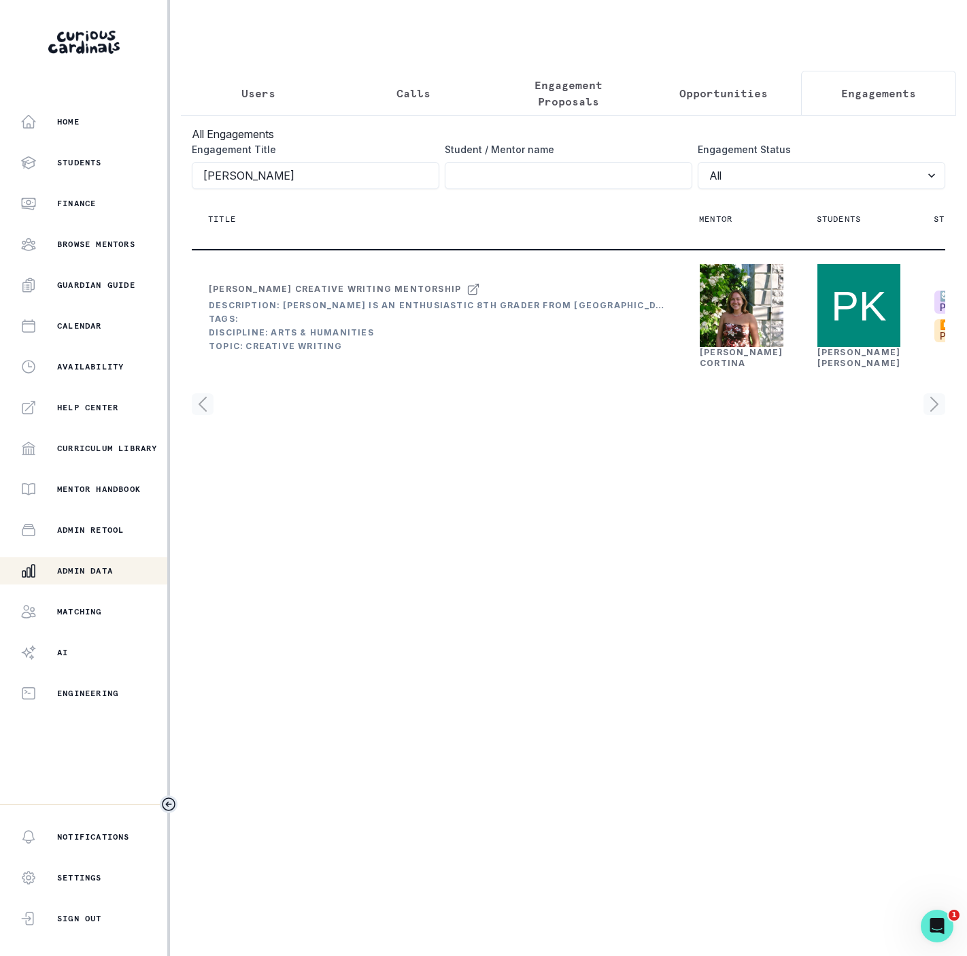
click at [164, 805] on icon "Toggle sidebar" at bounding box center [169, 804] width 16 height 16
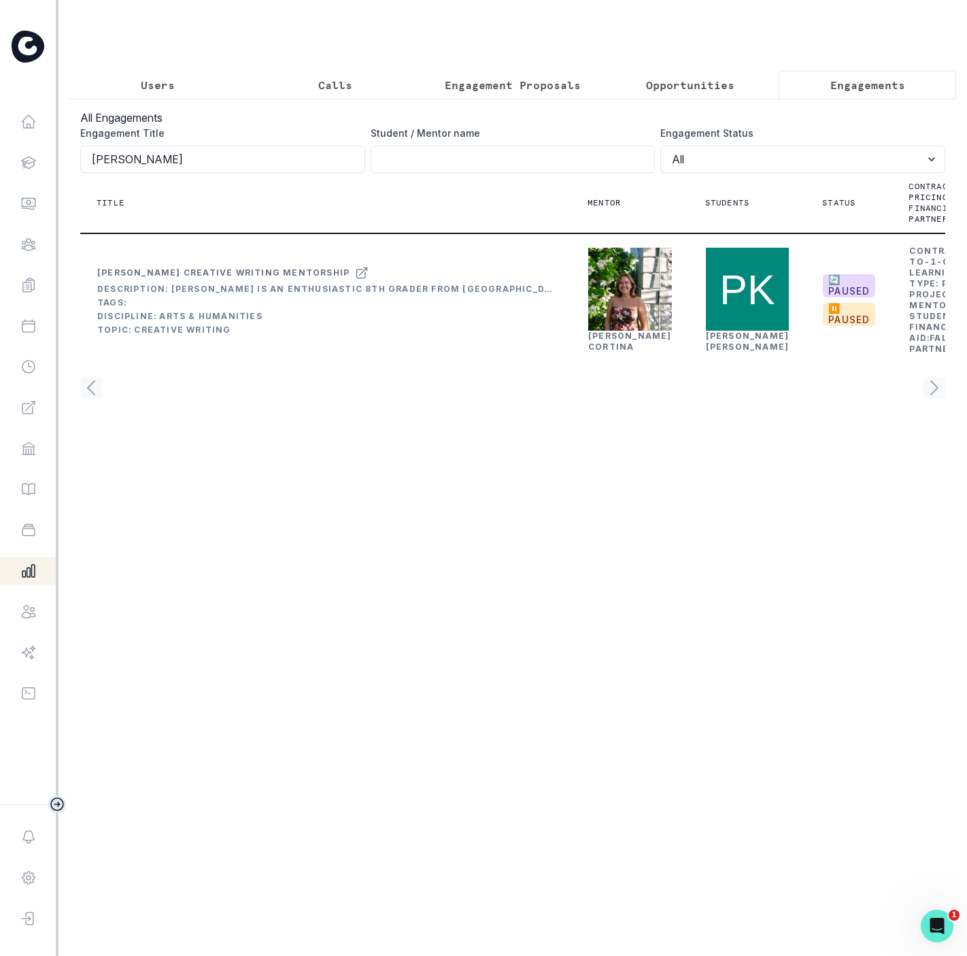
scroll to position [0, 119]
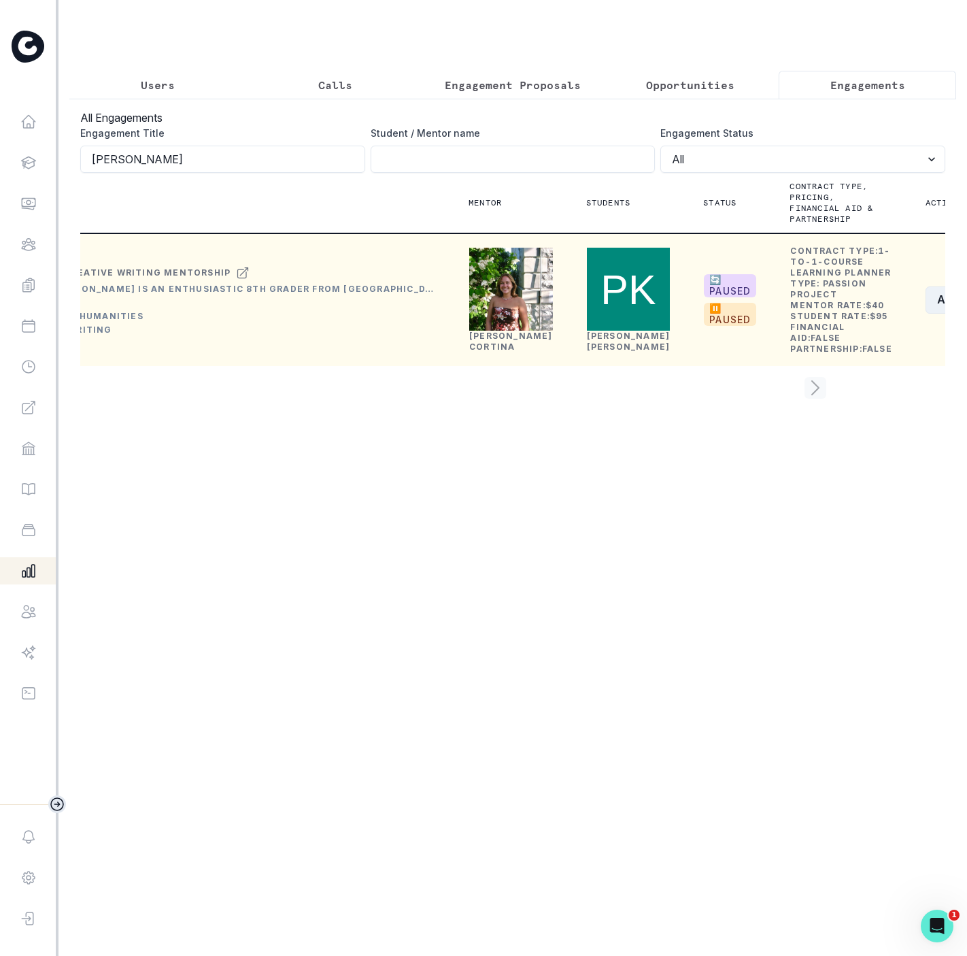
click at [926, 314] on button "Actions" at bounding box center [966, 299] width 81 height 27
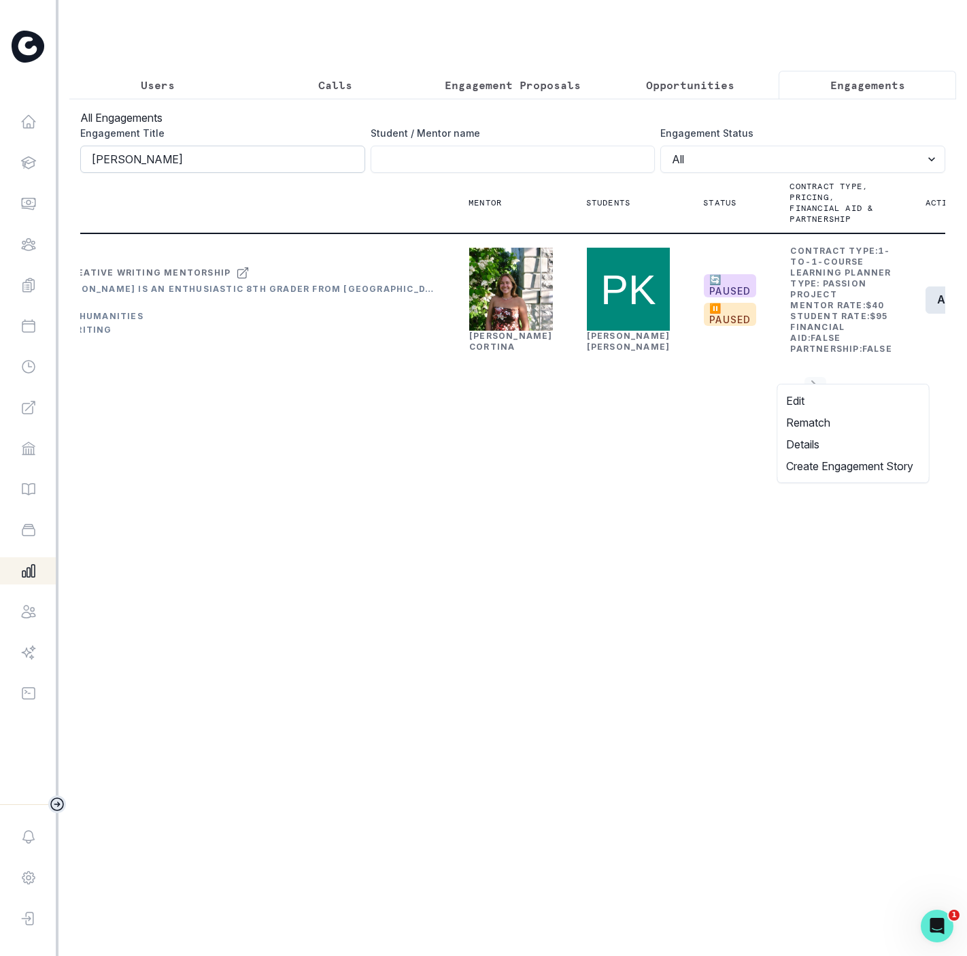
click at [231, 170] on input "[PERSON_NAME]" at bounding box center [222, 159] width 285 height 27
click button "submit" at bounding box center [0, 0] width 0 height 0
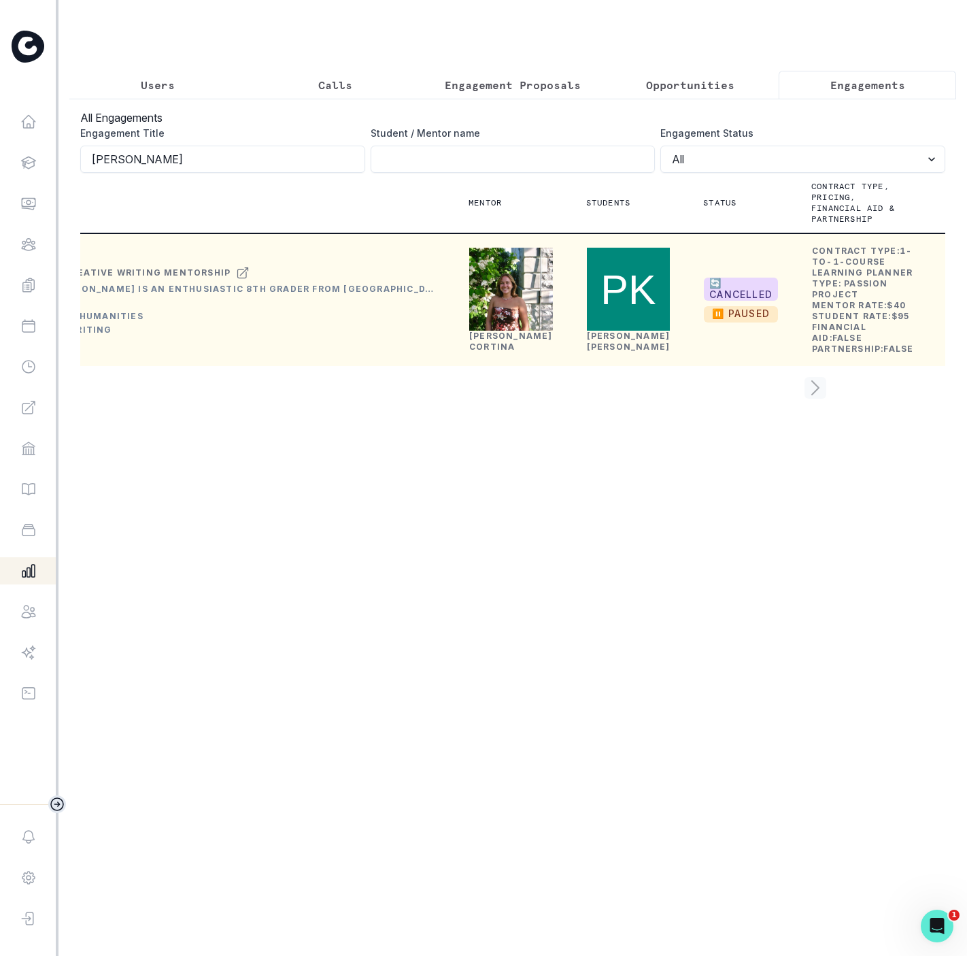
click at [813, 403] on button "Edit" at bounding box center [874, 401] width 151 height 22
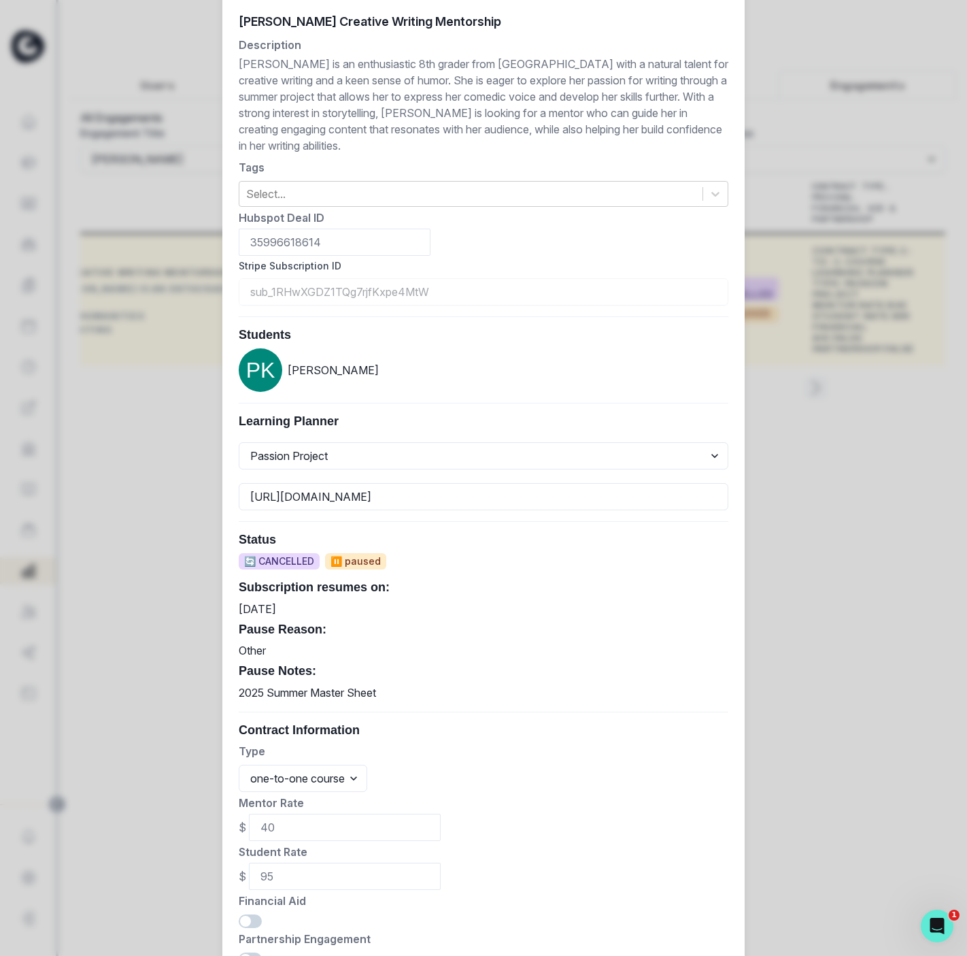
scroll to position [286, 0]
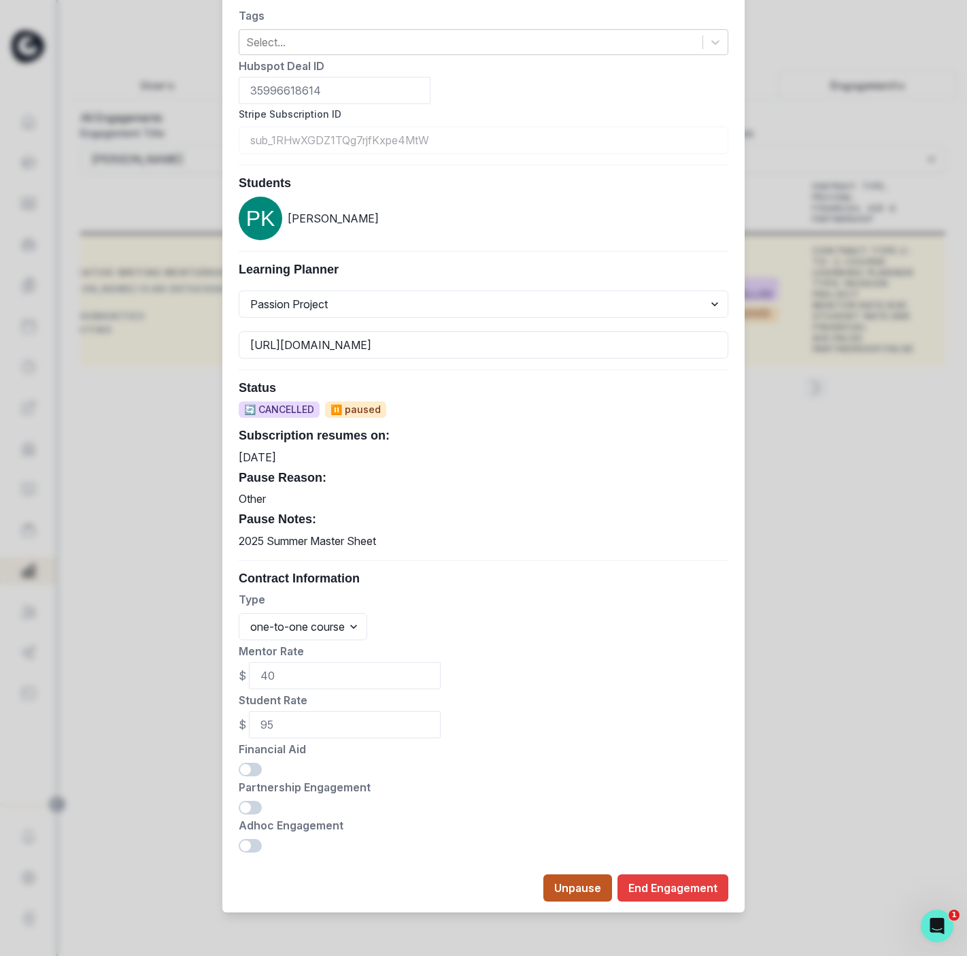
click at [566, 877] on button "Unpause" at bounding box center [577, 887] width 69 height 27
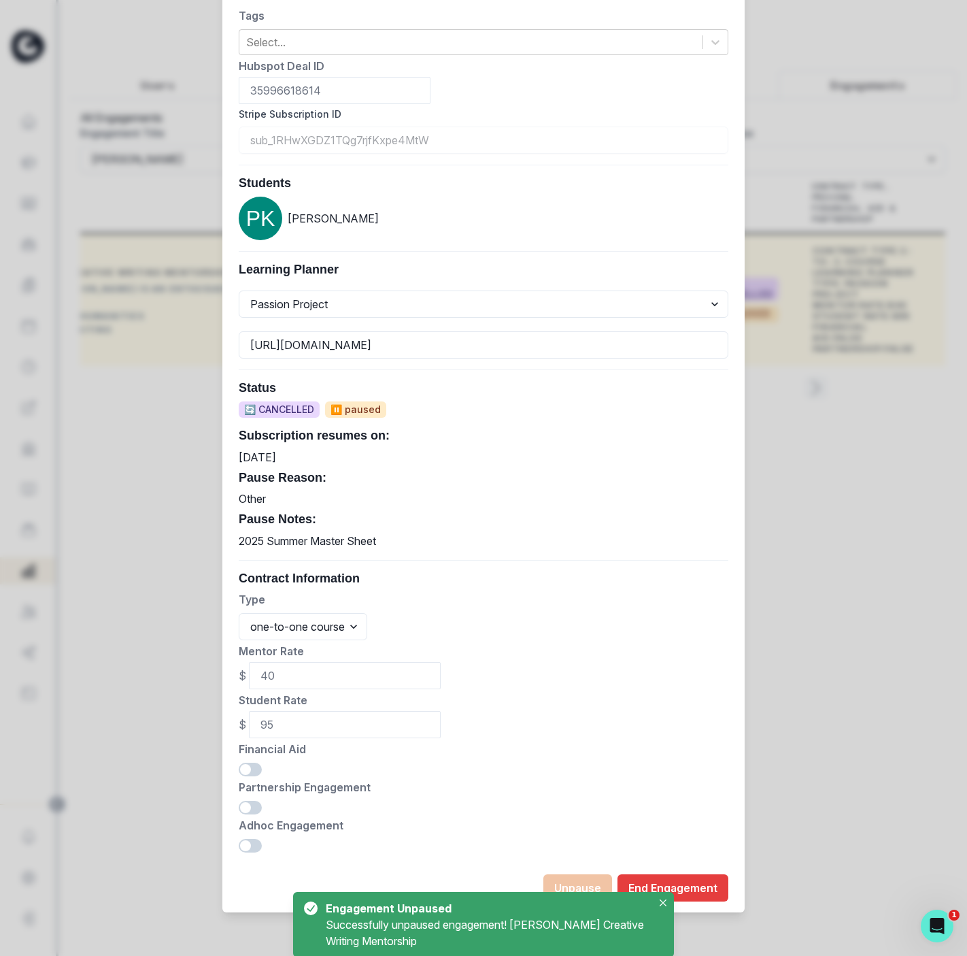
scroll to position [0, 116]
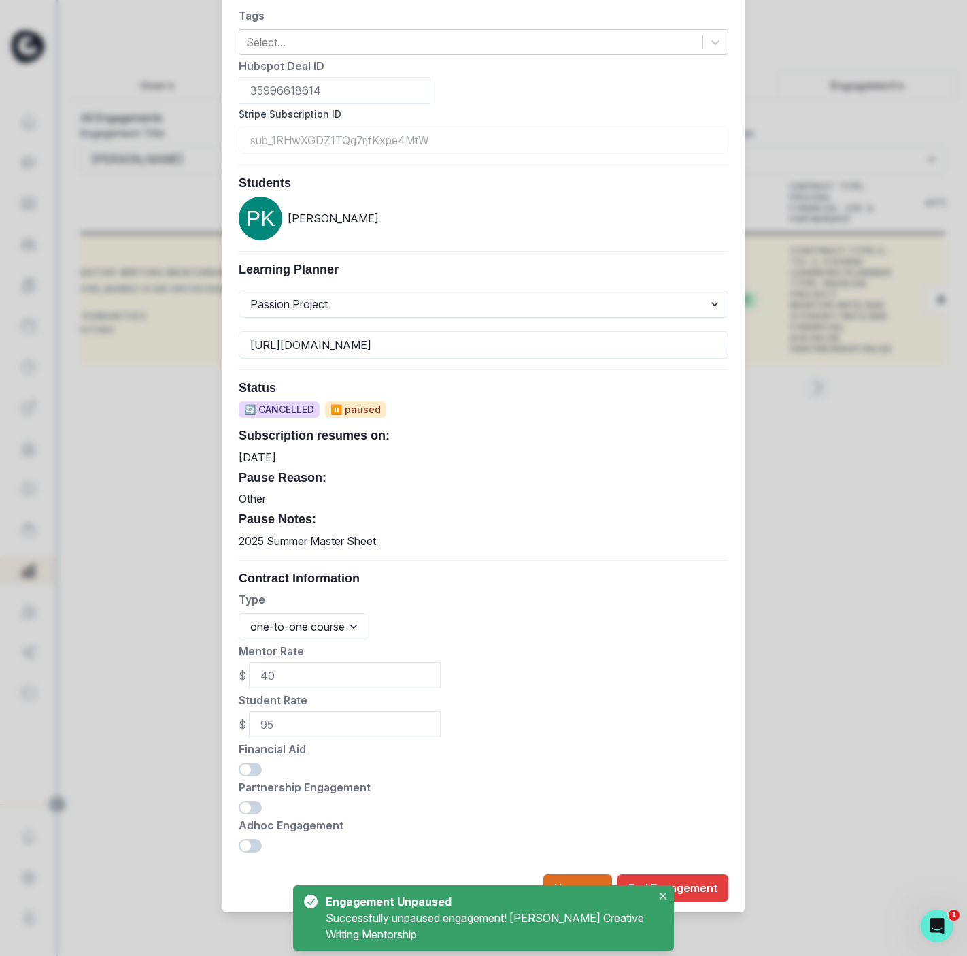
click at [818, 452] on div "Edit Engagement Engagement UUID d8366687-94b1-41e8-990c-a3633f2ac071 [PERSON_NA…" at bounding box center [483, 478] width 967 height 956
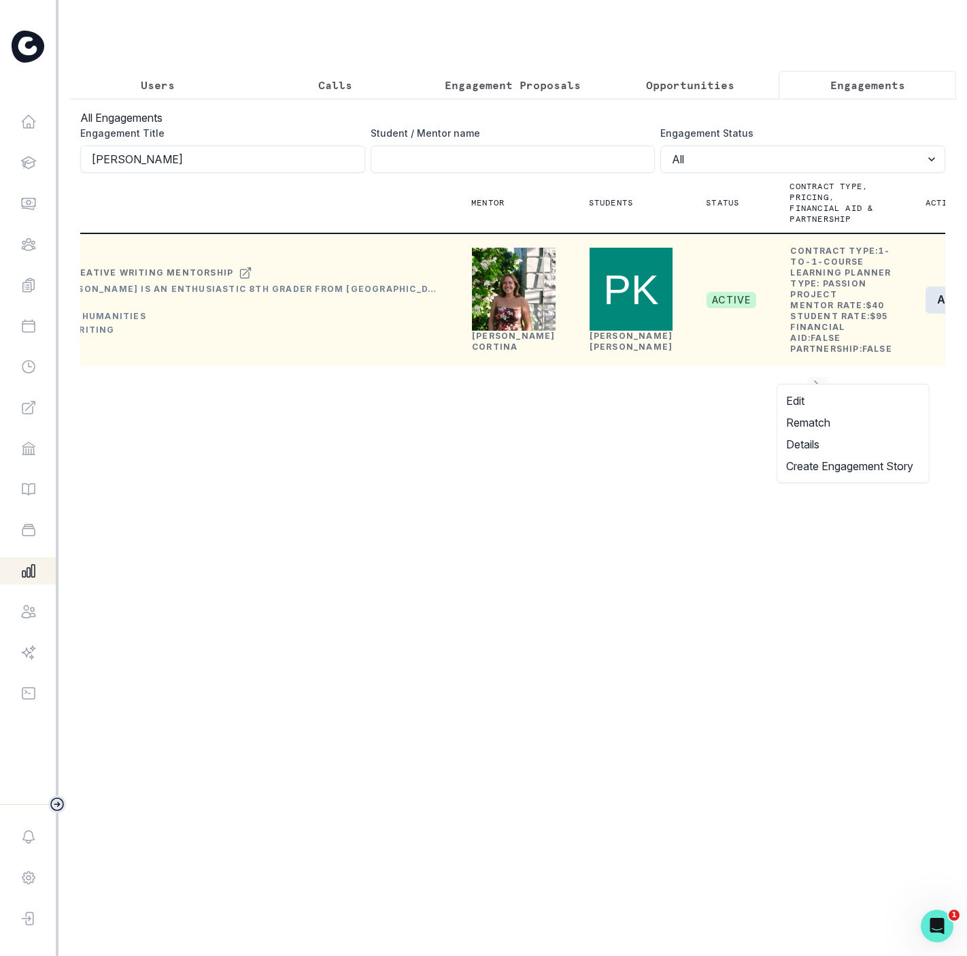
click at [926, 314] on button "Actions" at bounding box center [966, 299] width 81 height 27
click at [819, 392] on button "Edit" at bounding box center [853, 401] width 151 height 22
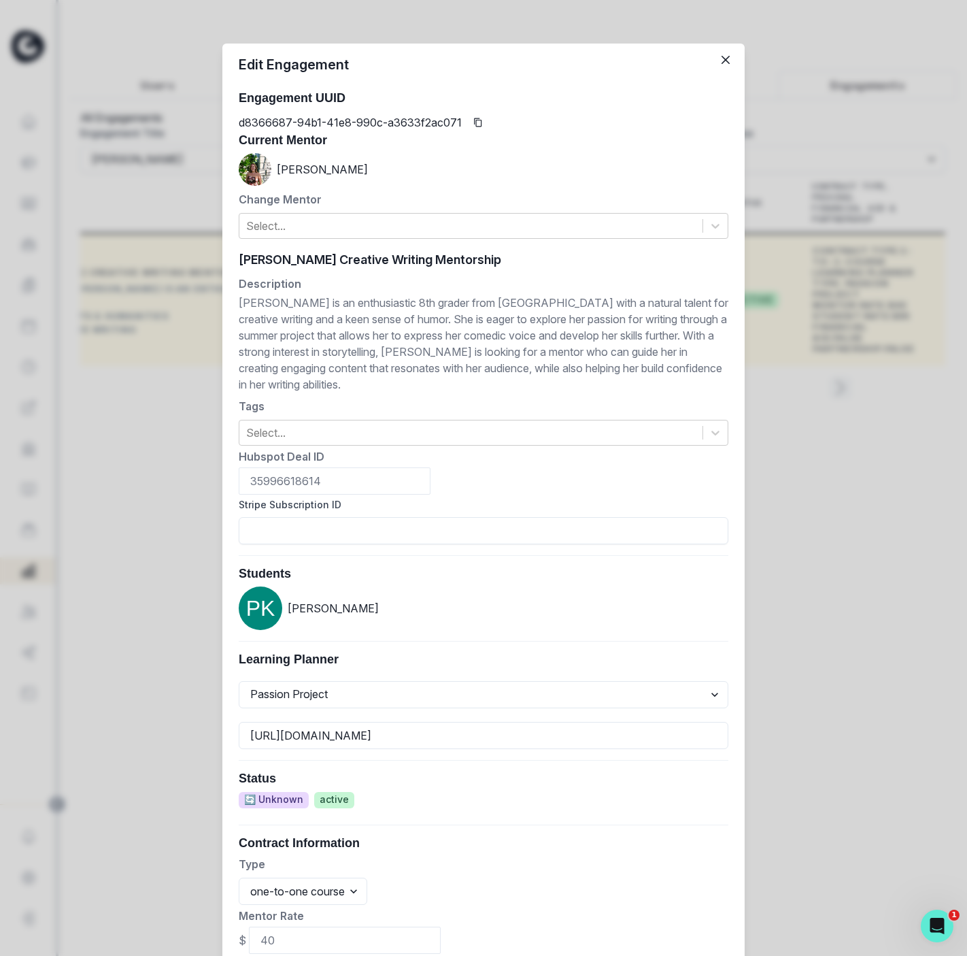
scroll to position [266, 0]
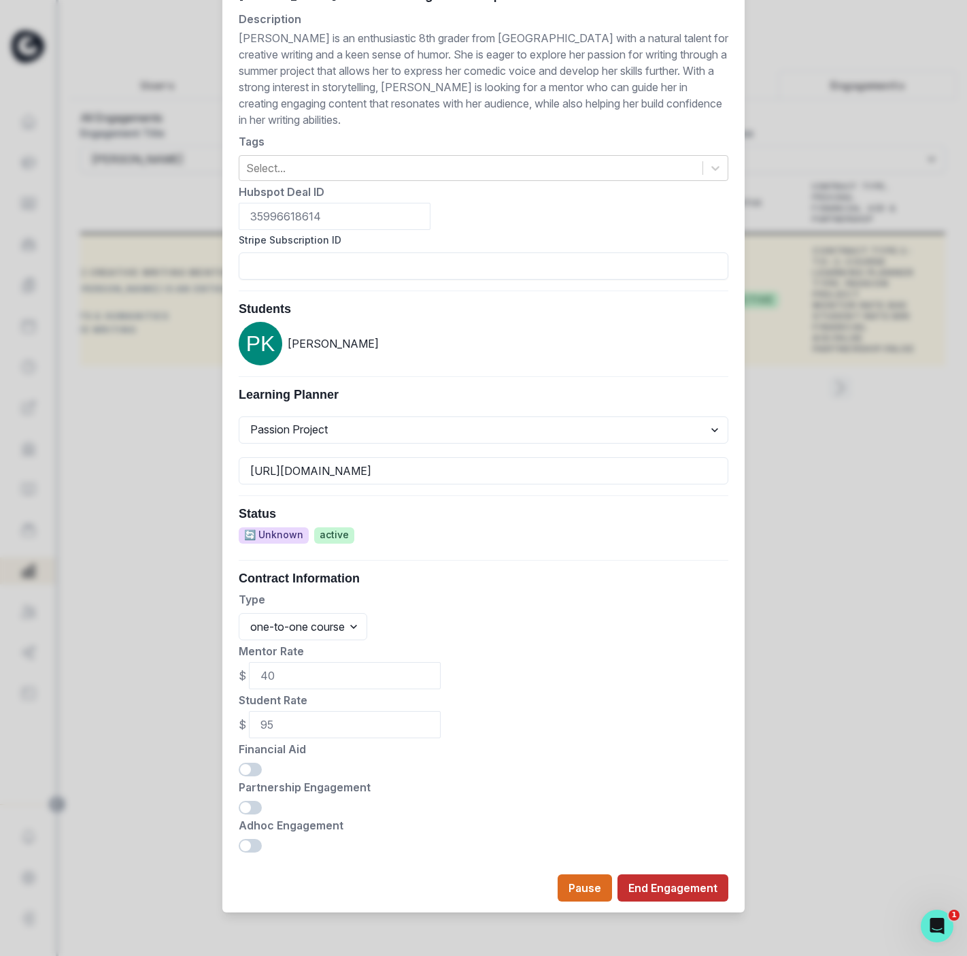
click at [680, 888] on button "End Engagement" at bounding box center [673, 887] width 111 height 27
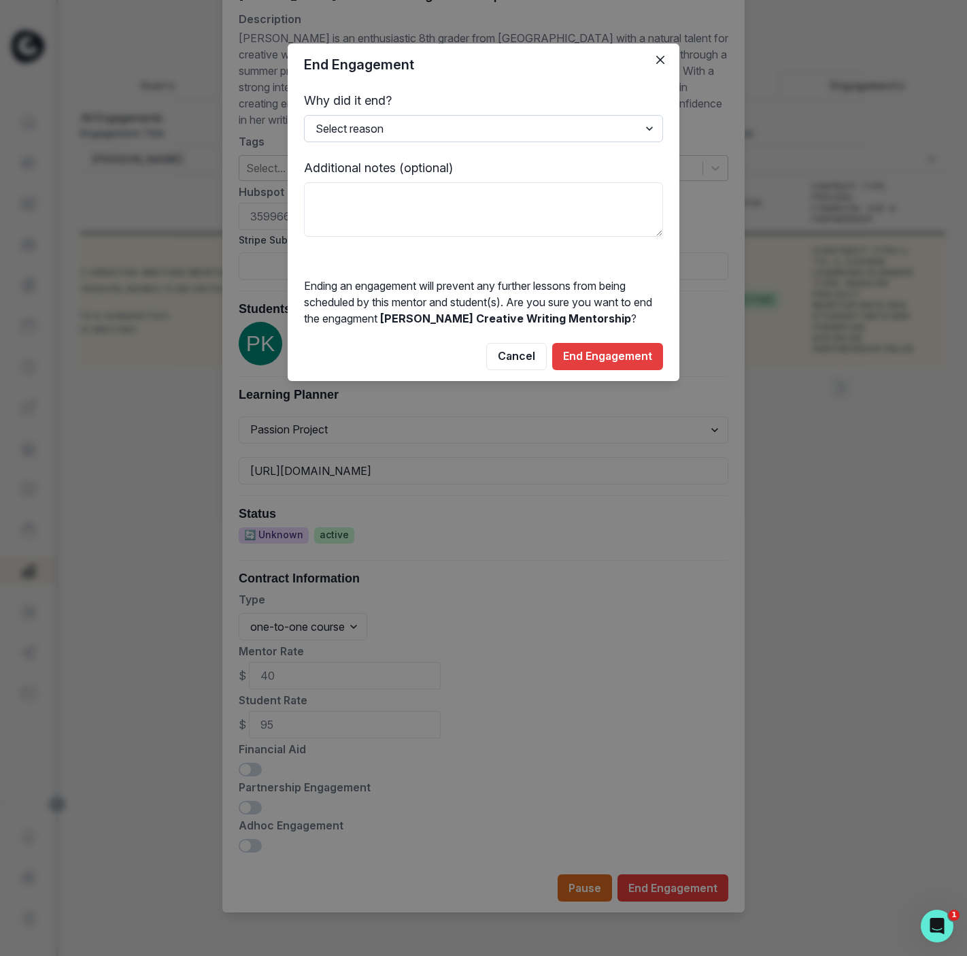
click at [343, 127] on select "Select reason Completed Ended by customer Ended by mentor Other (please add add…" at bounding box center [483, 128] width 359 height 27
select select "Completed"
click at [304, 115] on select "Select reason Completed Ended by customer Ended by mentor Other (please add add…" at bounding box center [483, 128] width 359 height 27
click at [588, 356] on button "End Engagement" at bounding box center [607, 356] width 111 height 27
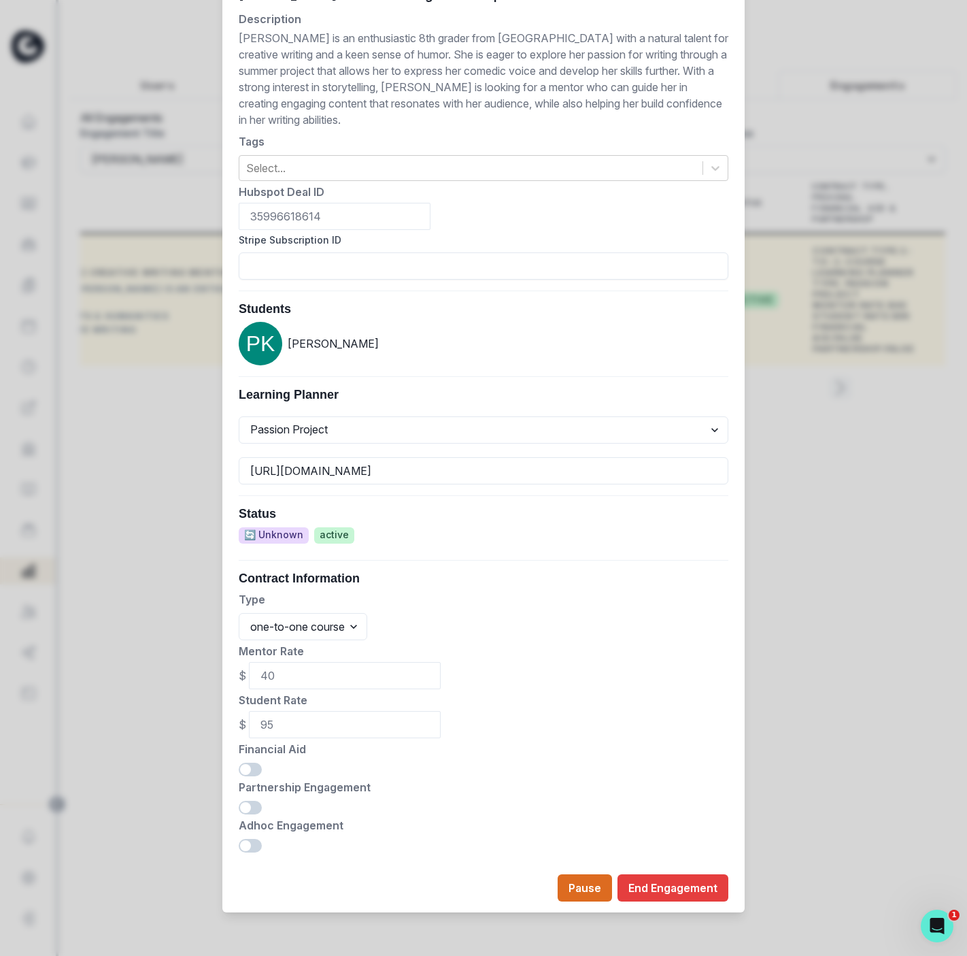
click at [164, 561] on div "Edit Engagement Engagement UUID d8366687-94b1-41e8-990c-a3633f2ac071 Current Me…" at bounding box center [483, 478] width 967 height 956
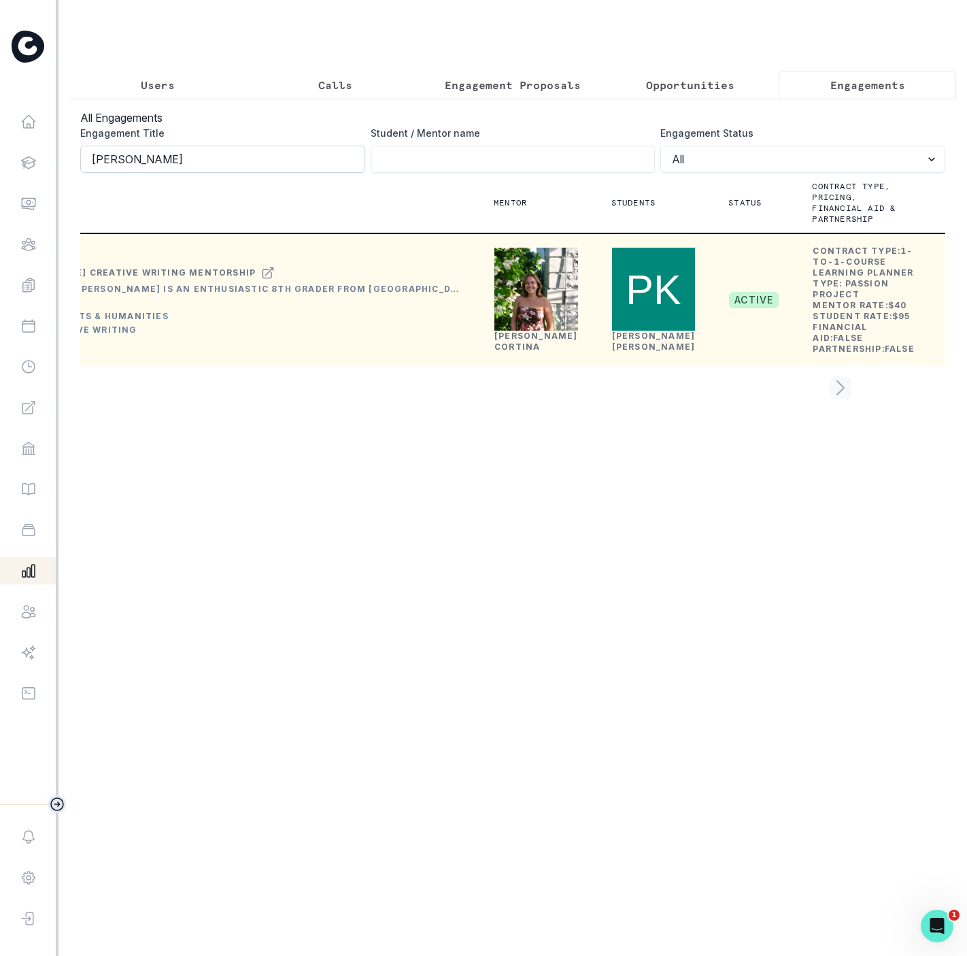
click at [182, 171] on input "[PERSON_NAME]" at bounding box center [222, 159] width 285 height 27
click button "submit" at bounding box center [0, 0] width 0 height 0
click at [169, 68] on div "Users Calls Engagement Proposals Opportunities Engagements All Engagements Enga…" at bounding box center [512, 213] width 887 height 426
click at [167, 86] on p "Users" at bounding box center [158, 85] width 34 height 16
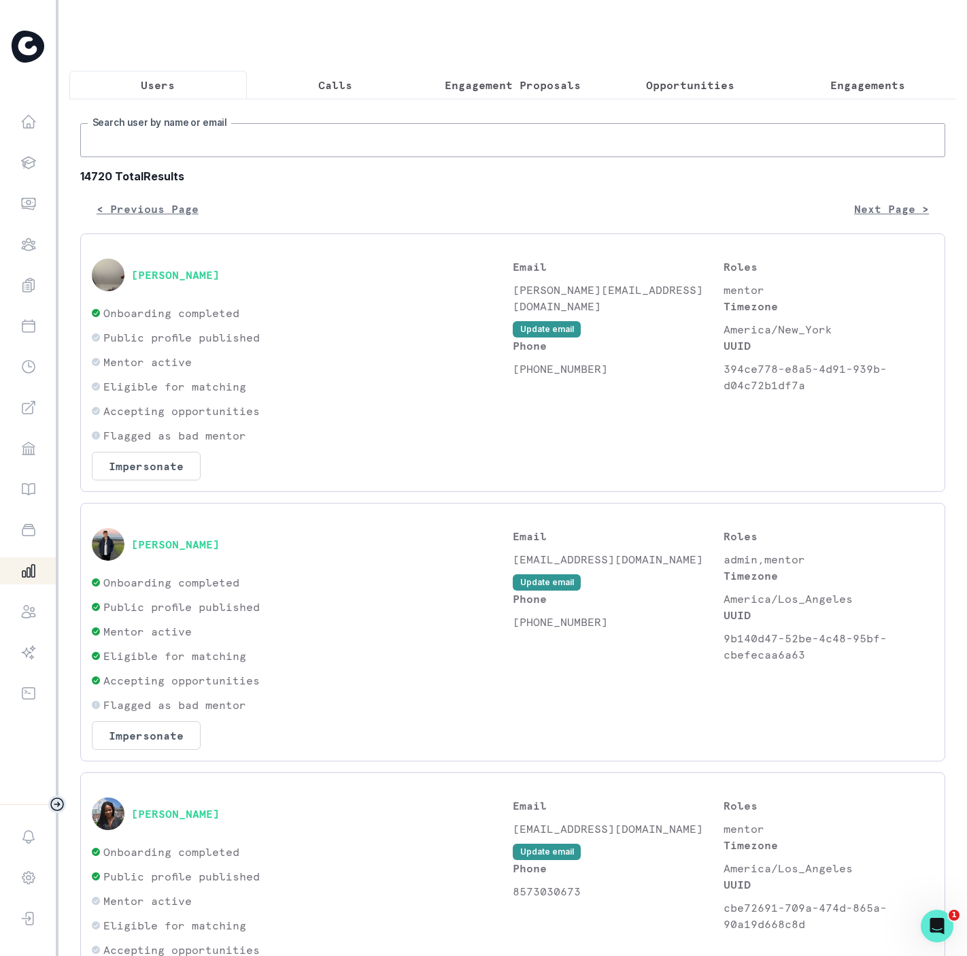
click at [146, 157] on input "Search user by name or email" at bounding box center [512, 140] width 865 height 34
paste input "[PERSON_NAME]"
type input "[PERSON_NAME]"
